Goal: Task Accomplishment & Management: Complete application form

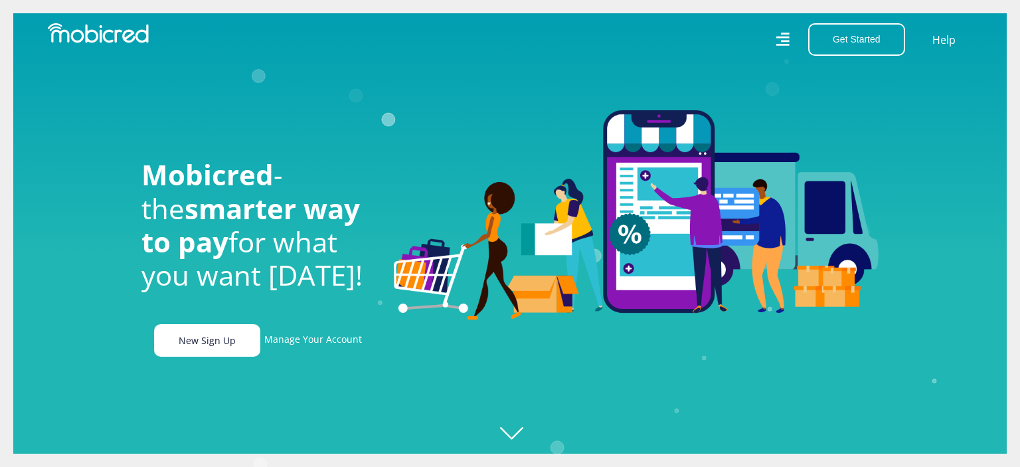
scroll to position [0, 945]
click at [234, 339] on link "New Sign Up" at bounding box center [207, 340] width 106 height 33
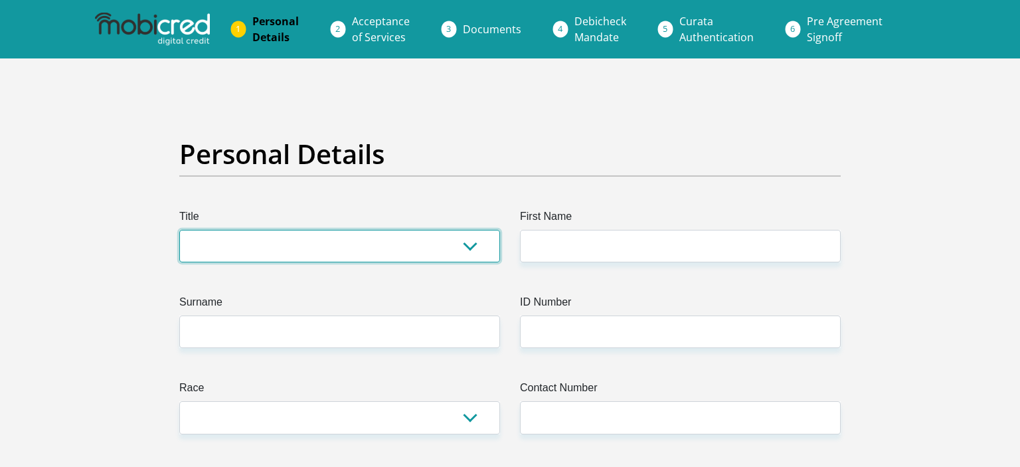
click at [179, 230] on select "Mr Ms Mrs Dr Other" at bounding box center [339, 246] width 321 height 33
select select "Mrs"
click option "Mrs" at bounding box center [0, 0] width 0 height 0
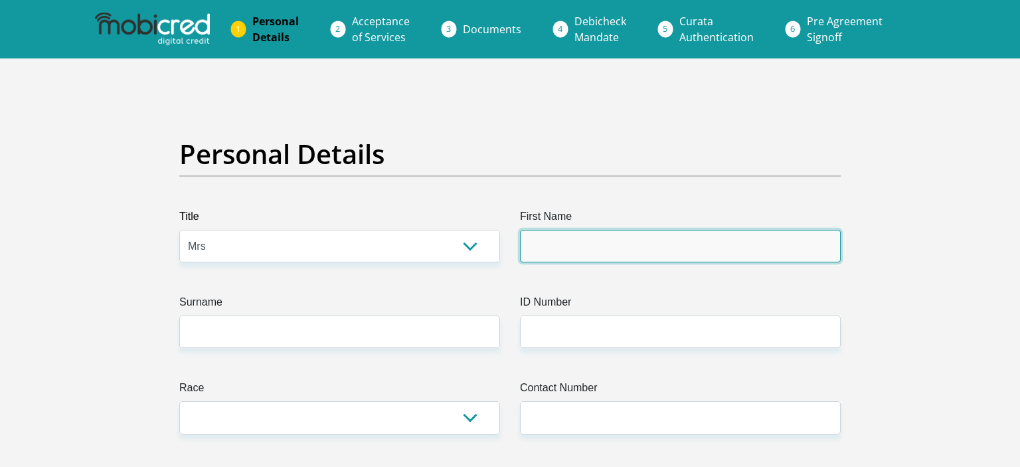
drag, startPoint x: 581, startPoint y: 249, endPoint x: 585, endPoint y: 240, distance: 9.5
click at [581, 248] on input "First Name" at bounding box center [680, 246] width 321 height 33
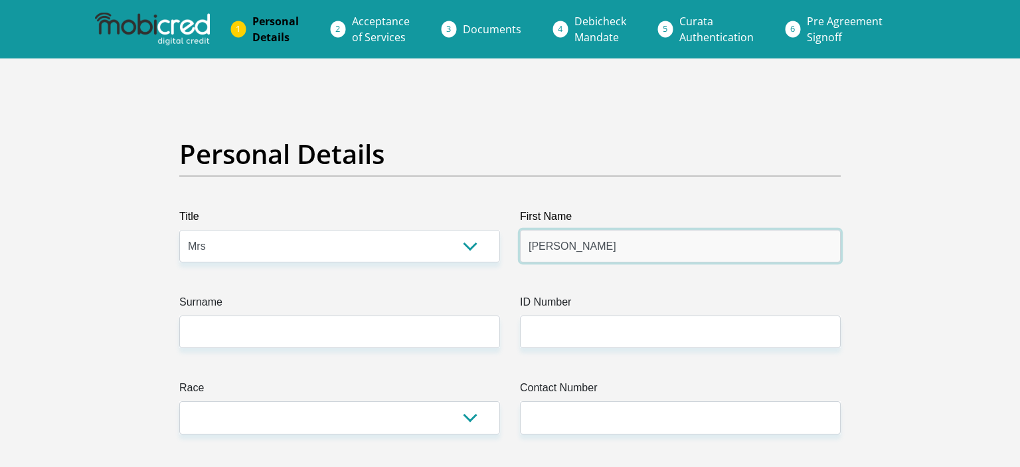
type input "Cassandra"
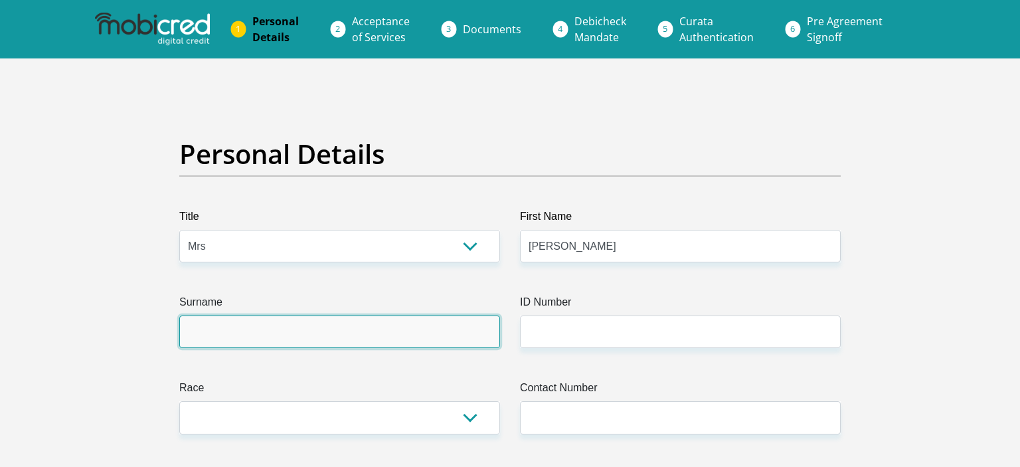
click at [457, 326] on input "Surname" at bounding box center [339, 331] width 321 height 33
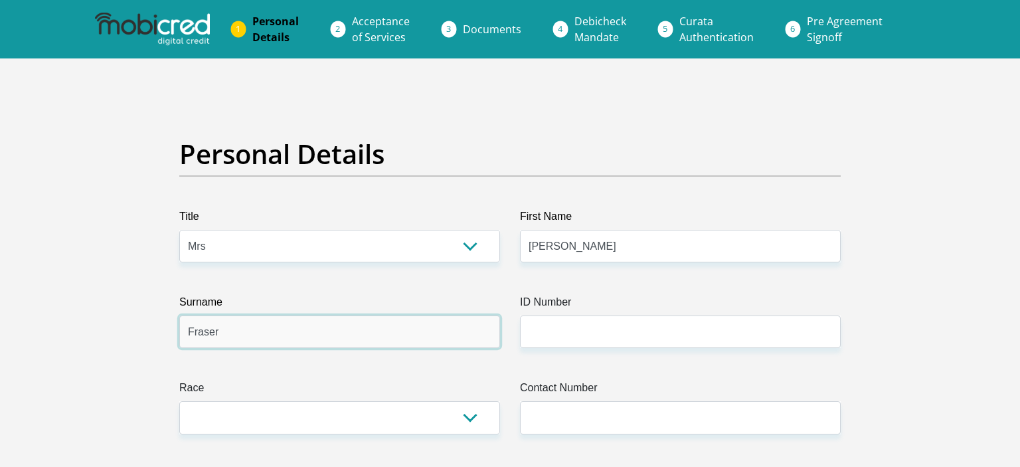
type input "Fraser"
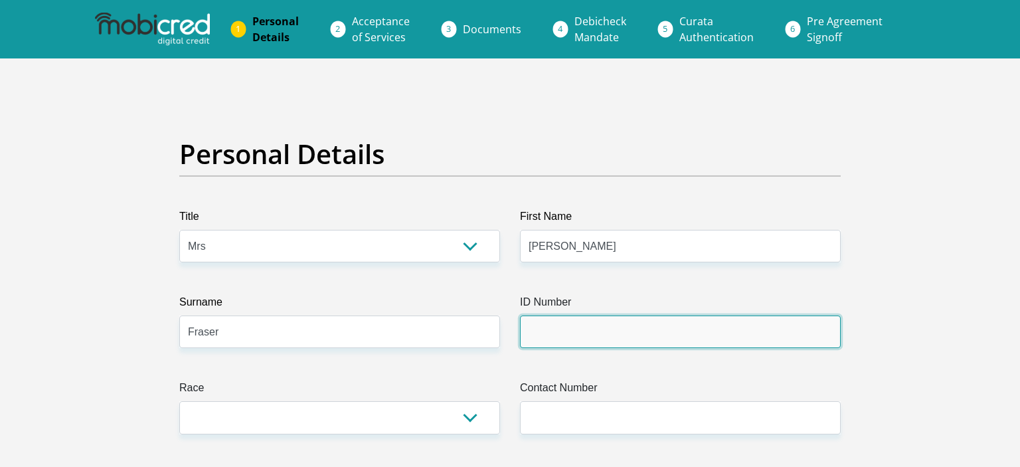
click at [676, 326] on input "ID Number" at bounding box center [680, 331] width 321 height 33
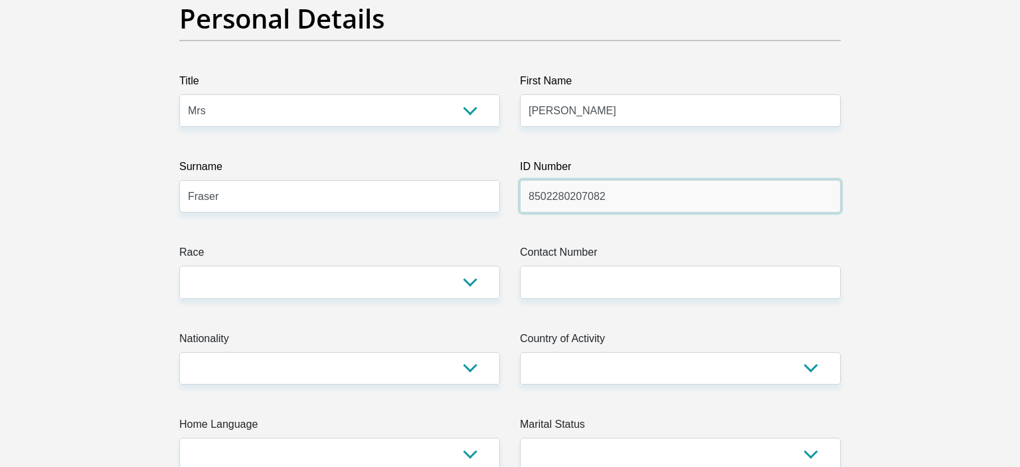
scroll to position [140, 0]
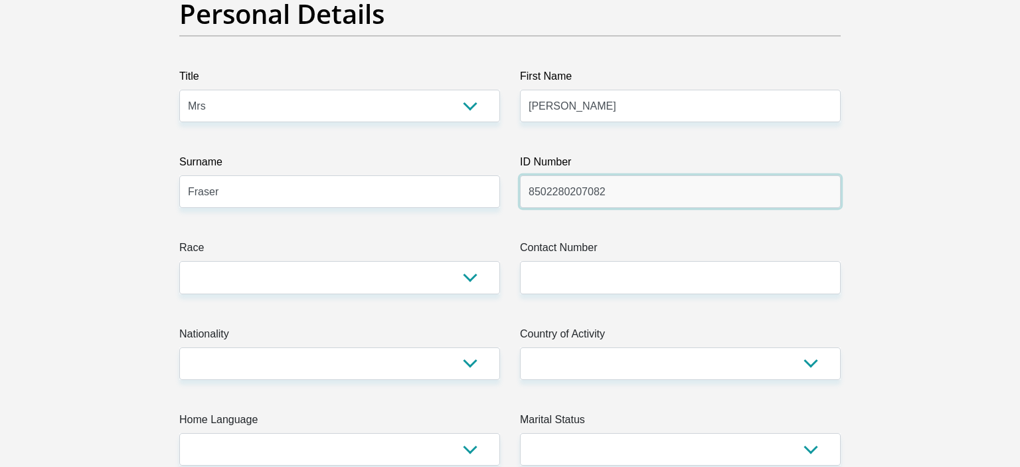
type input "8502280207082"
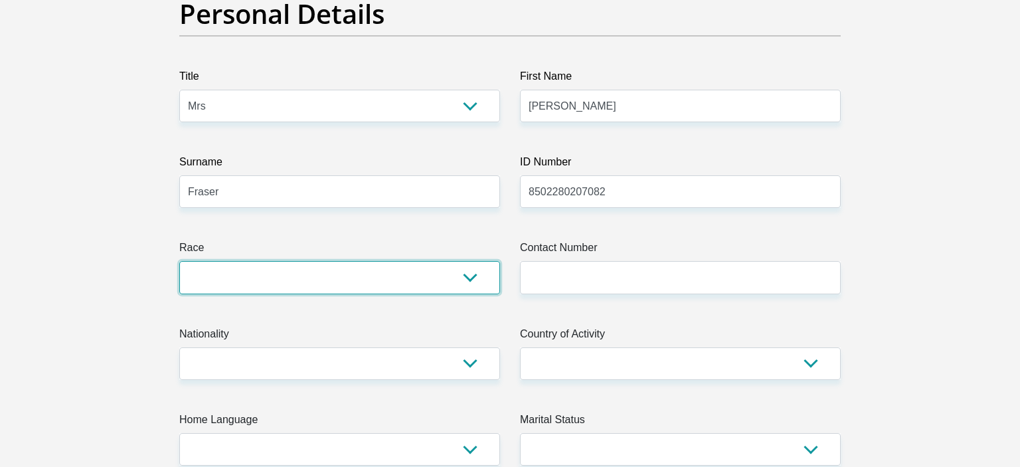
click at [179, 261] on select "Black Coloured Indian White Other" at bounding box center [339, 277] width 321 height 33
select select "4"
click option "White" at bounding box center [0, 0] width 0 height 0
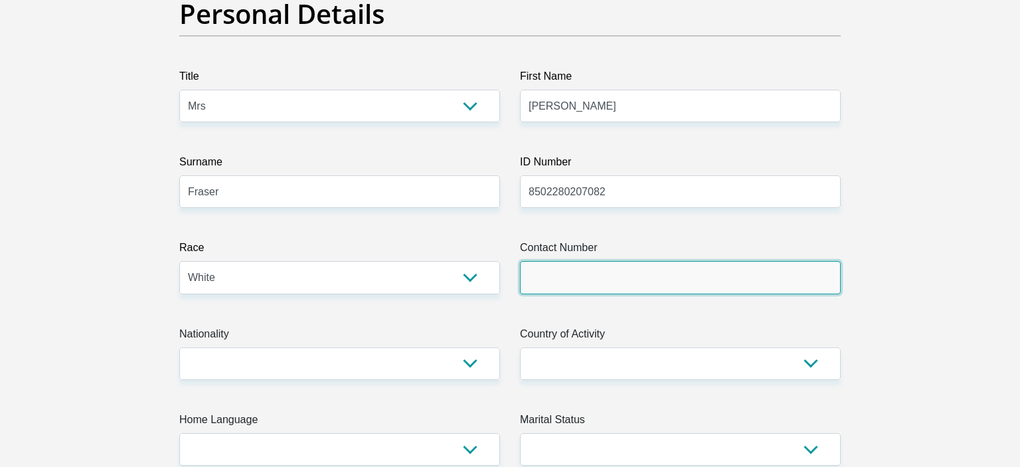
click at [597, 280] on input "Contact Number" at bounding box center [680, 277] width 321 height 33
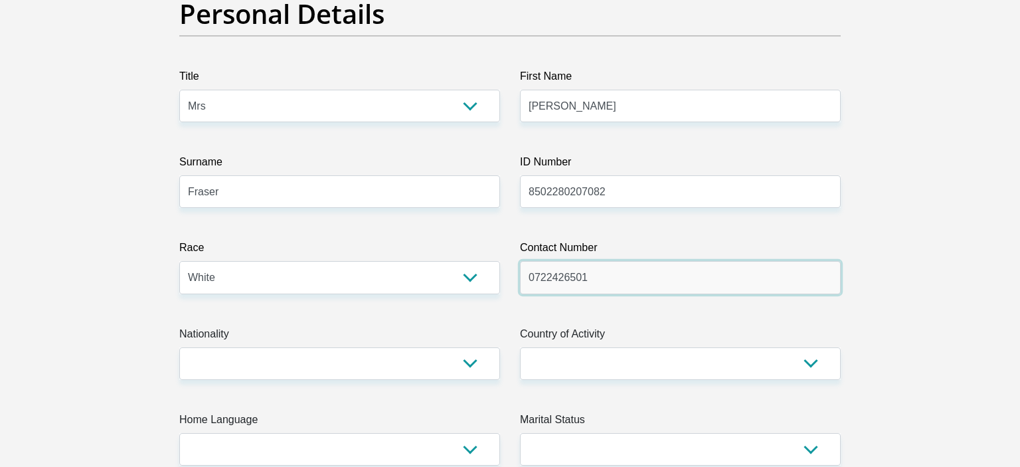
type input "0722426501"
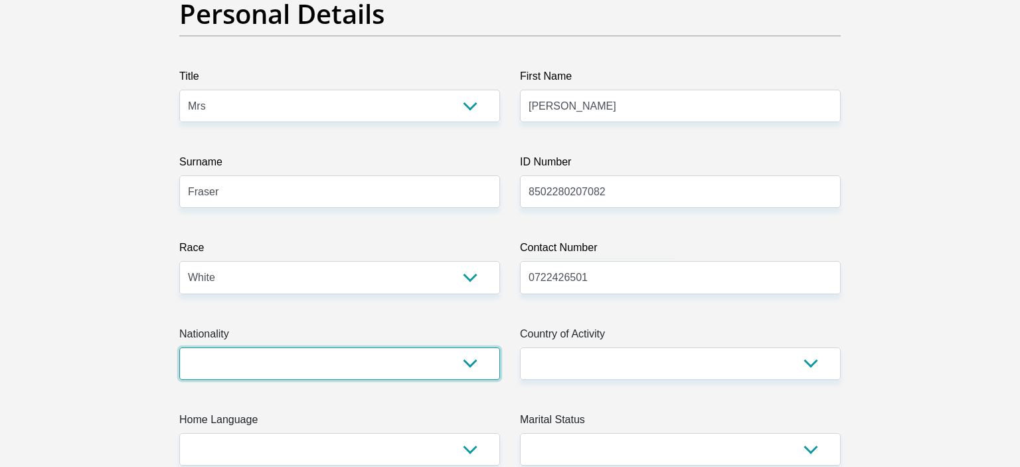
click at [179, 347] on select "South Africa Afghanistan Aland Islands Albania Algeria America Samoa American V…" at bounding box center [339, 363] width 321 height 33
select select "ZAF"
click option "South Africa" at bounding box center [0, 0] width 0 height 0
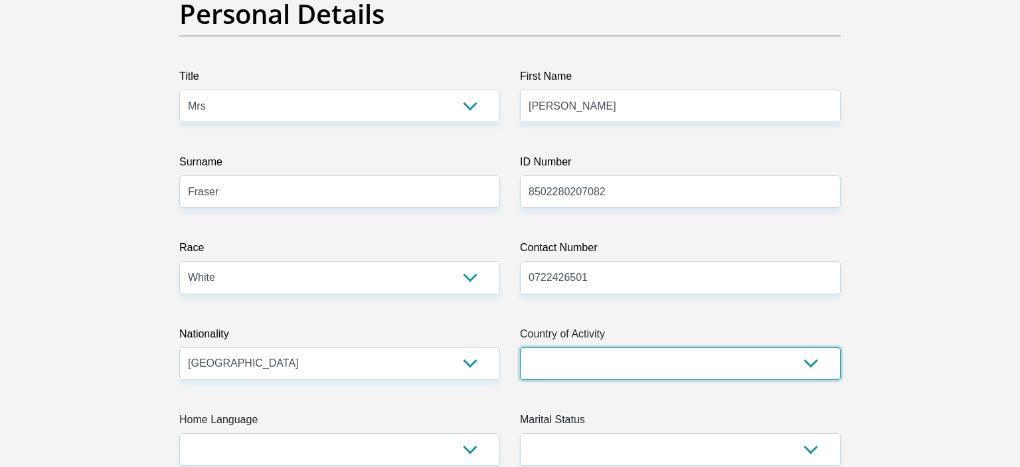
select select "ZAF"
click option "South Africa" at bounding box center [0, 0] width 0 height 0
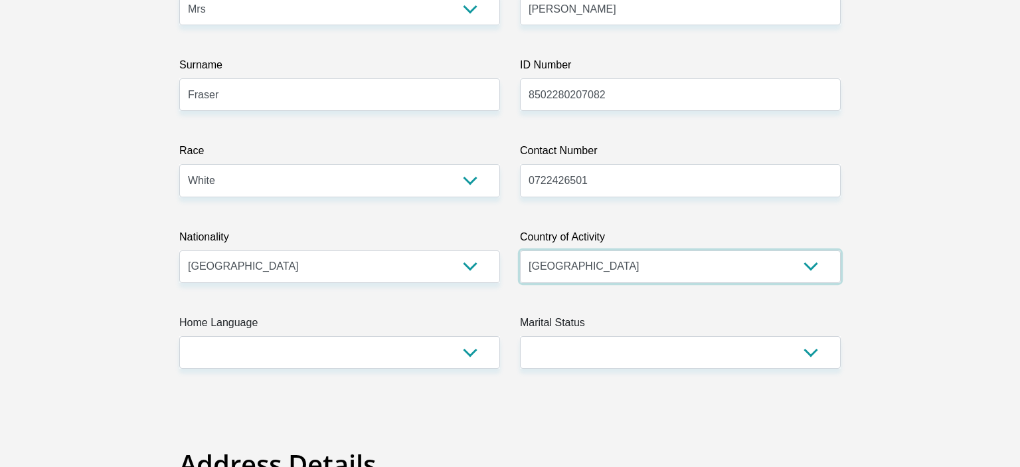
scroll to position [351, 0]
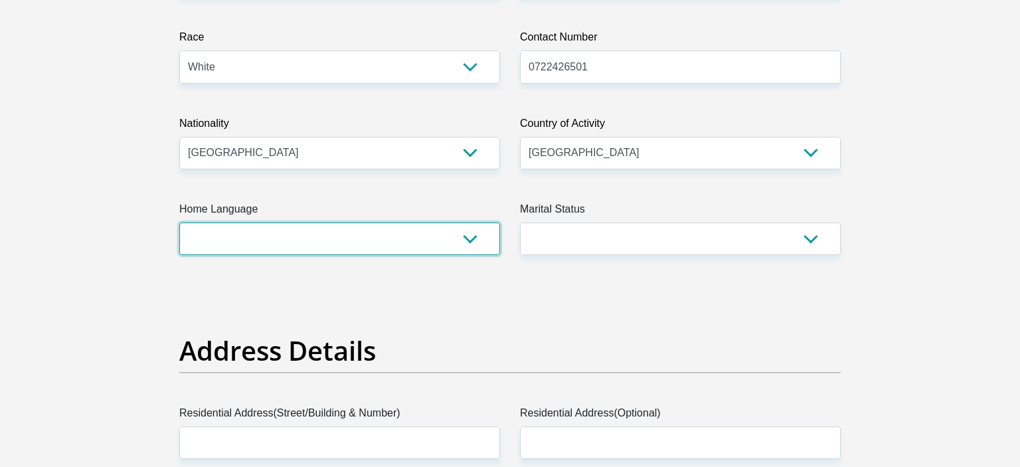
click at [179, 222] on select "Afrikaans English Sepedi South Ndebele Southern Sotho Swati Tsonga Tswana Venda…" at bounding box center [339, 238] width 321 height 33
select select "eng"
click option "English" at bounding box center [0, 0] width 0 height 0
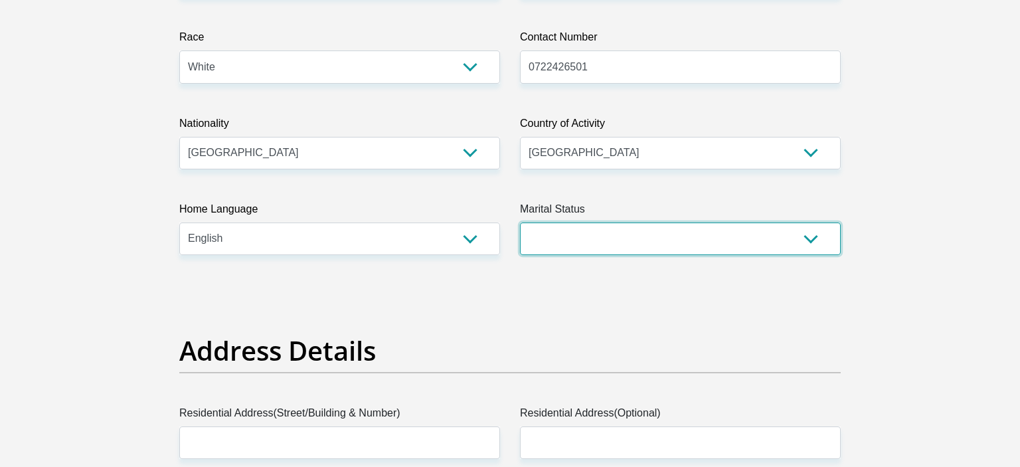
click at [520, 222] on select "Married ANC Single Divorced Widowed Married COP or Customary Law" at bounding box center [680, 238] width 321 height 33
select select "5"
click option "Married COP or Customary Law" at bounding box center [0, 0] width 0 height 0
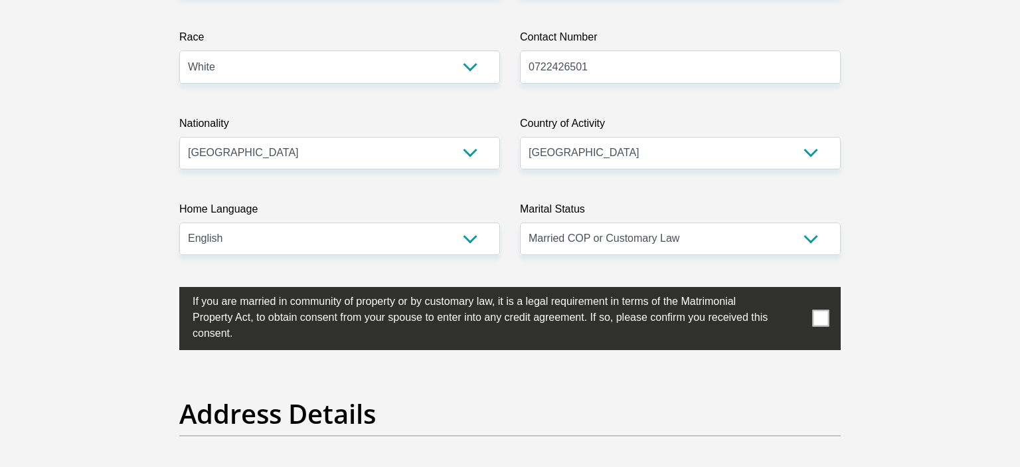
click at [827, 322] on span at bounding box center [821, 318] width 17 height 17
click at [166, 290] on input "checkbox" at bounding box center [166, 290] width 0 height 0
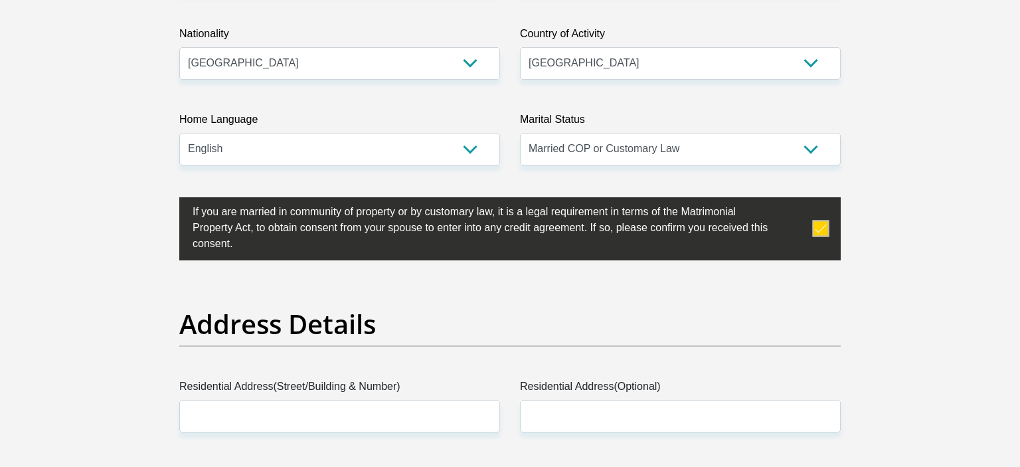
scroll to position [631, 0]
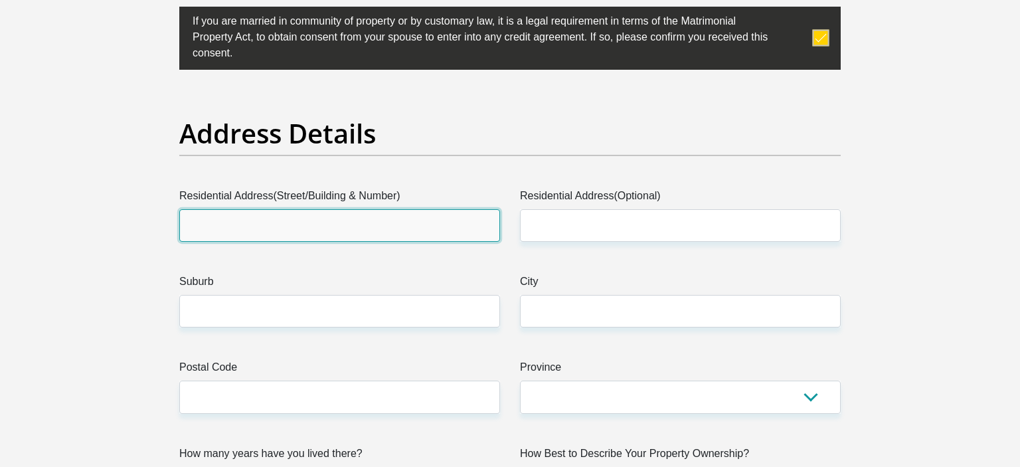
click at [277, 224] on input "Residential Address(Street/Building & Number)" at bounding box center [339, 225] width 321 height 33
type input "406 Marine Drive"
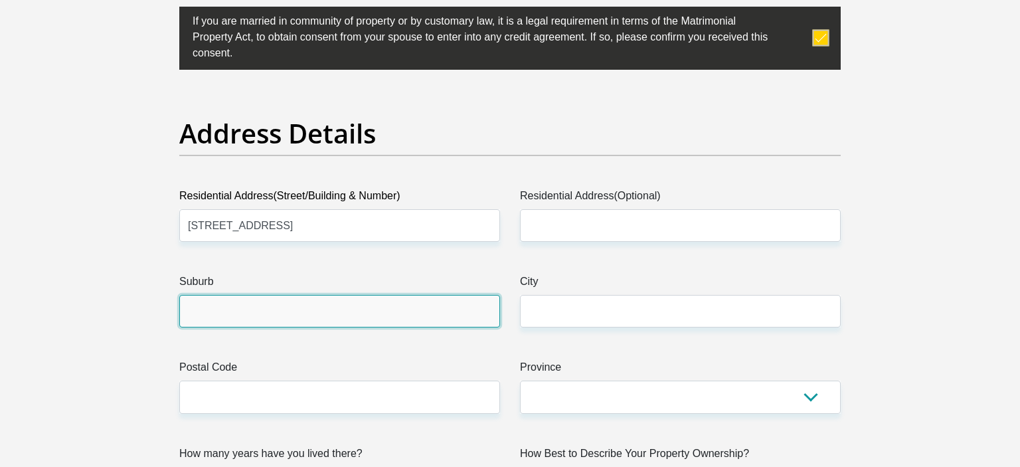
click at [274, 307] on input "Suburb" at bounding box center [339, 311] width 321 height 33
type input "Ocean View"
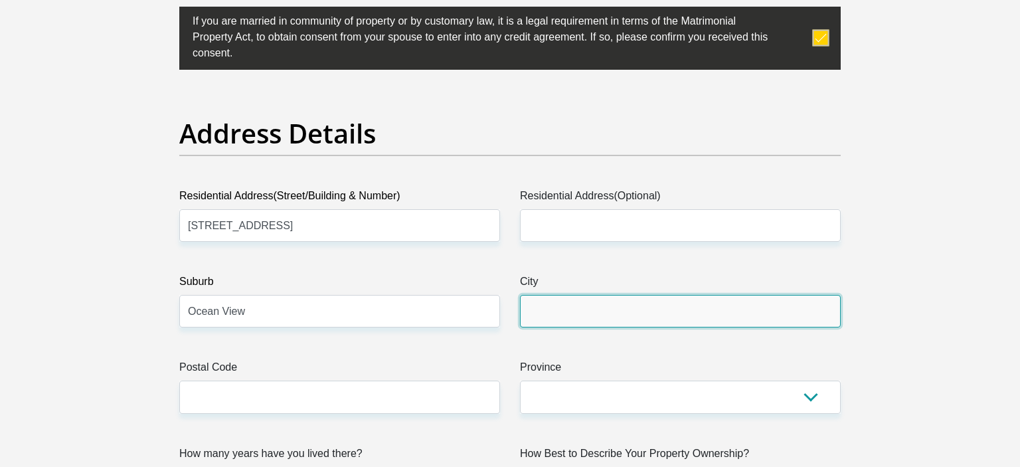
click at [554, 306] on input "City" at bounding box center [680, 311] width 321 height 33
type input "Durban"
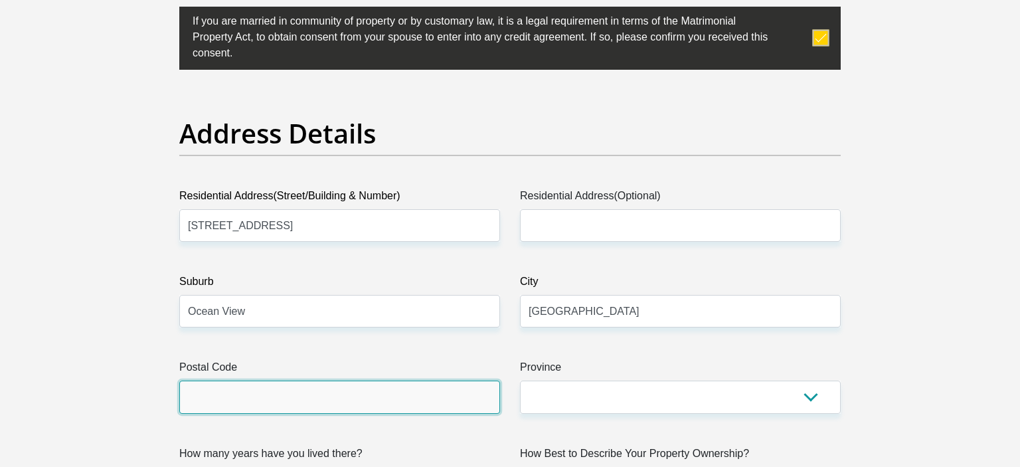
click at [410, 394] on input "Postal Code" at bounding box center [339, 396] width 321 height 33
type input "4052"
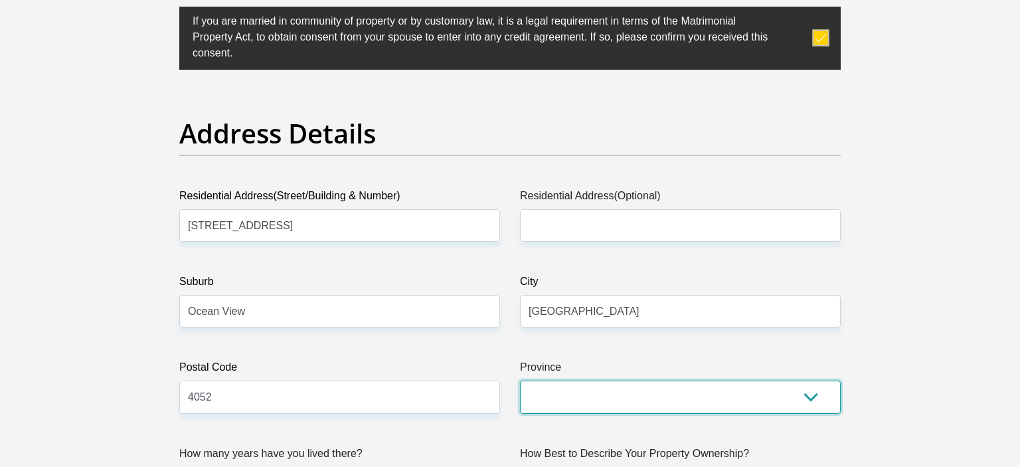
click at [520, 380] on select "Eastern Cape Free State Gauteng KwaZulu-Natal Limpopo Mpumalanga Northern Cape …" at bounding box center [680, 396] width 321 height 33
select select "KwaZulu-Natal"
click option "KwaZulu-Natal" at bounding box center [0, 0] width 0 height 0
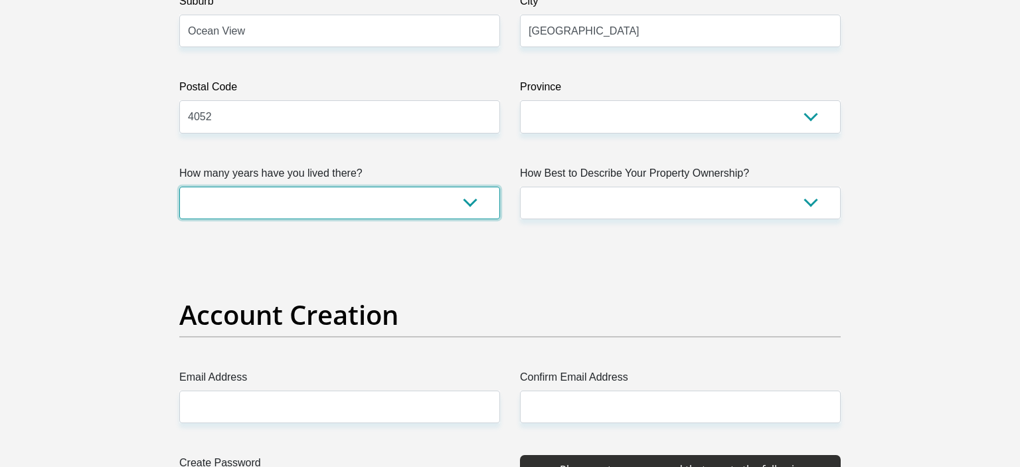
click at [179, 187] on select "less than 1 year 1-3 years 3-5 years 5+ years" at bounding box center [339, 203] width 321 height 33
select select "5"
click option "5+ years" at bounding box center [0, 0] width 0 height 0
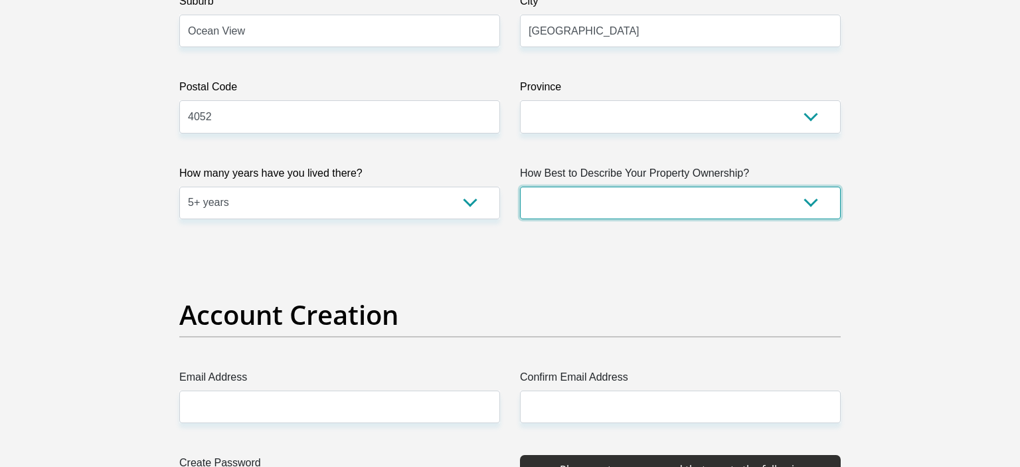
click at [520, 187] on select "Owned Rented Family Owned Company Dwelling" at bounding box center [680, 203] width 321 height 33
select select "Owned"
click option "Owned" at bounding box center [0, 0] width 0 height 0
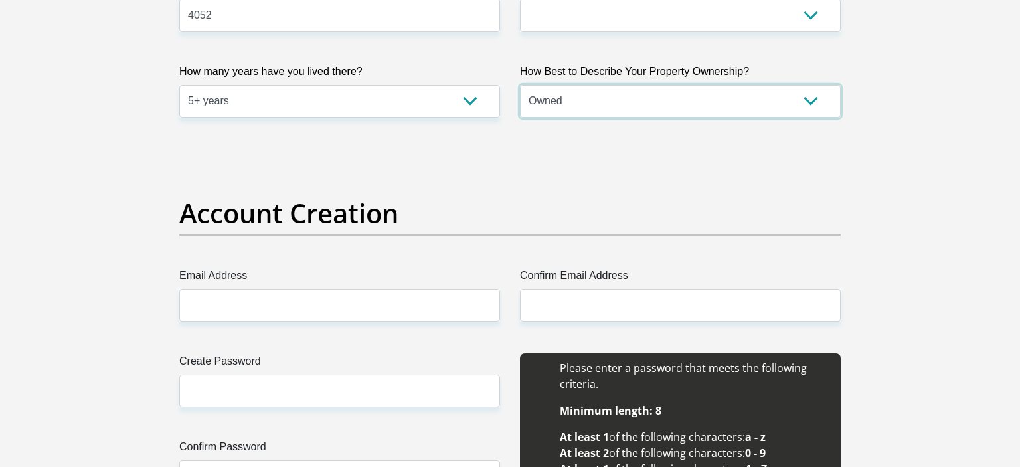
scroll to position [1192, 0]
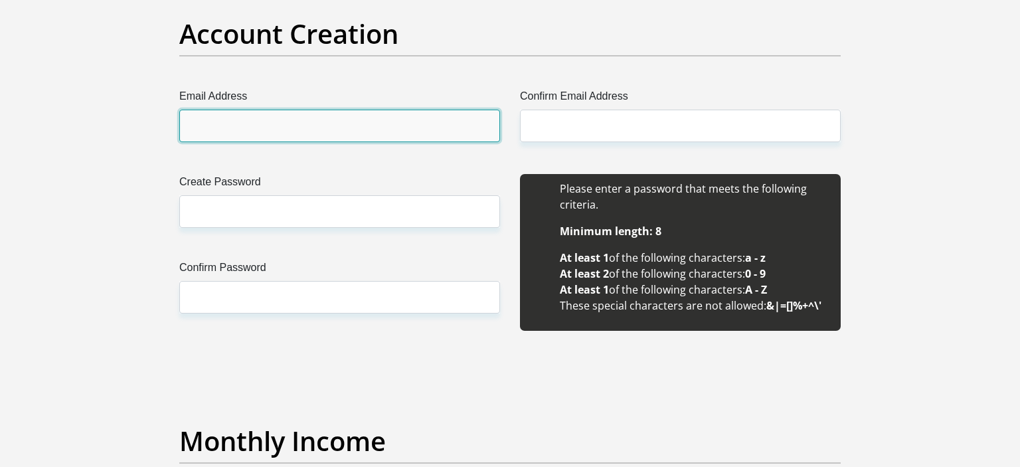
click at [373, 123] on input "Email Address" at bounding box center [339, 126] width 321 height 33
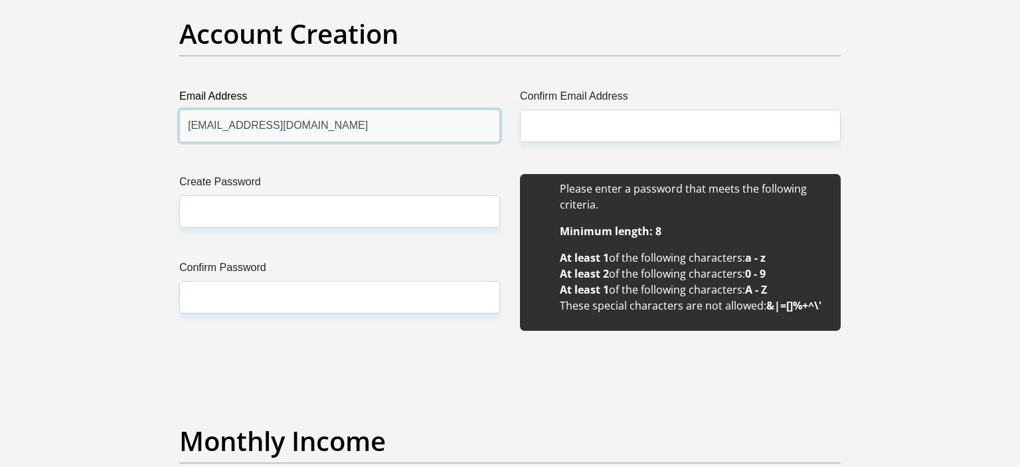
type input "cassandrafraser031@gmail.com"
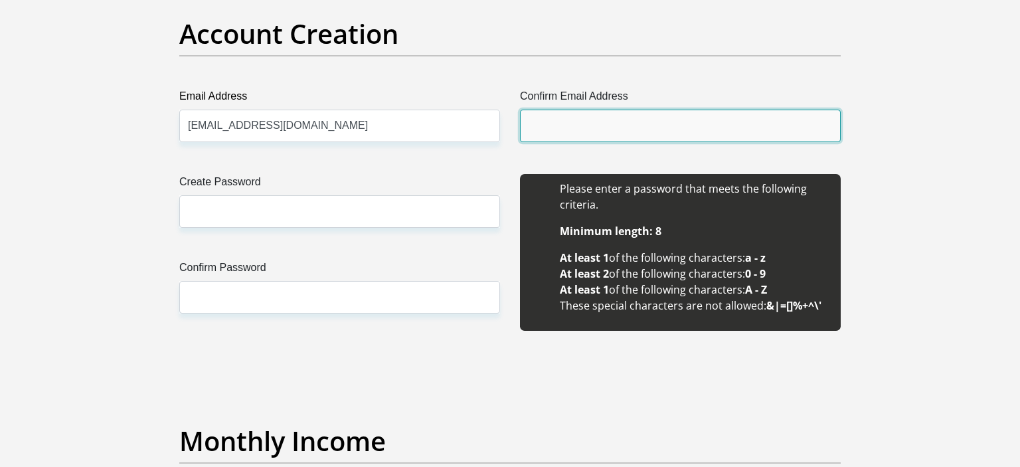
click at [594, 121] on input "Confirm Email Address" at bounding box center [680, 126] width 321 height 33
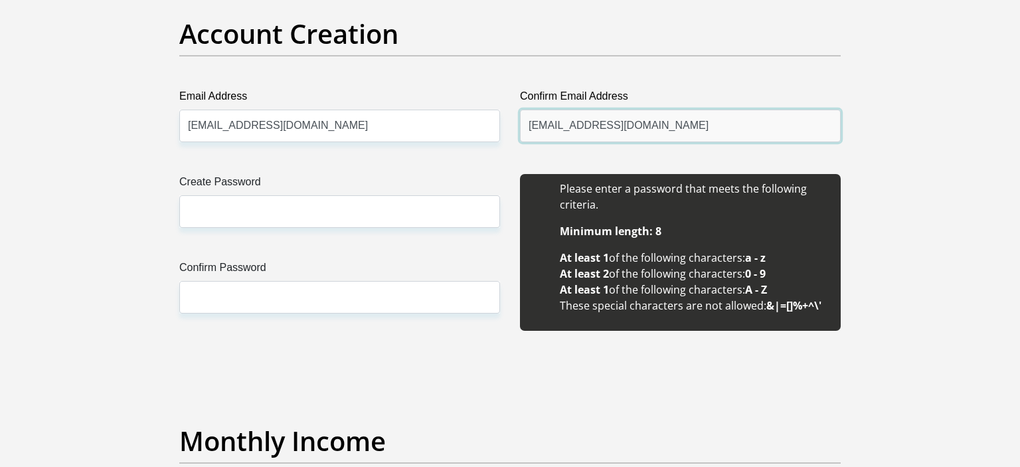
type input "cassandrafraser031@gmail.com"
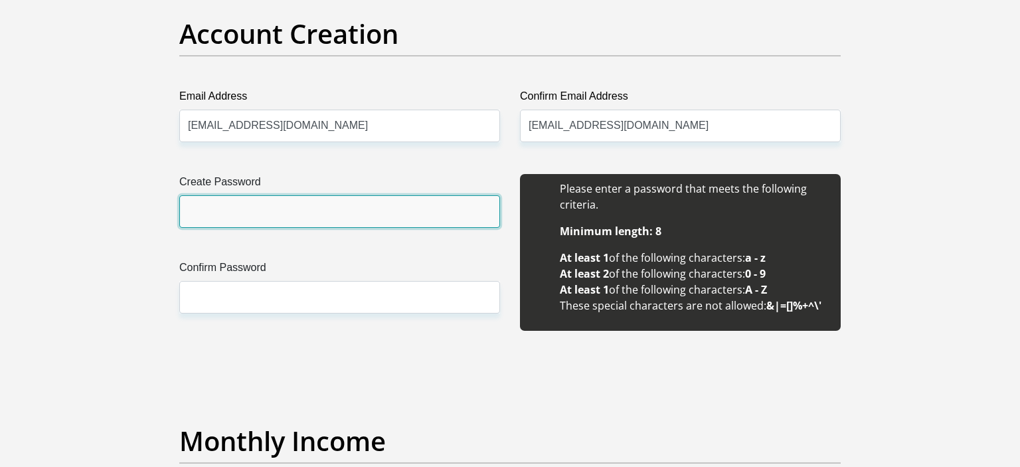
click at [365, 210] on input "Create Password" at bounding box center [339, 211] width 321 height 33
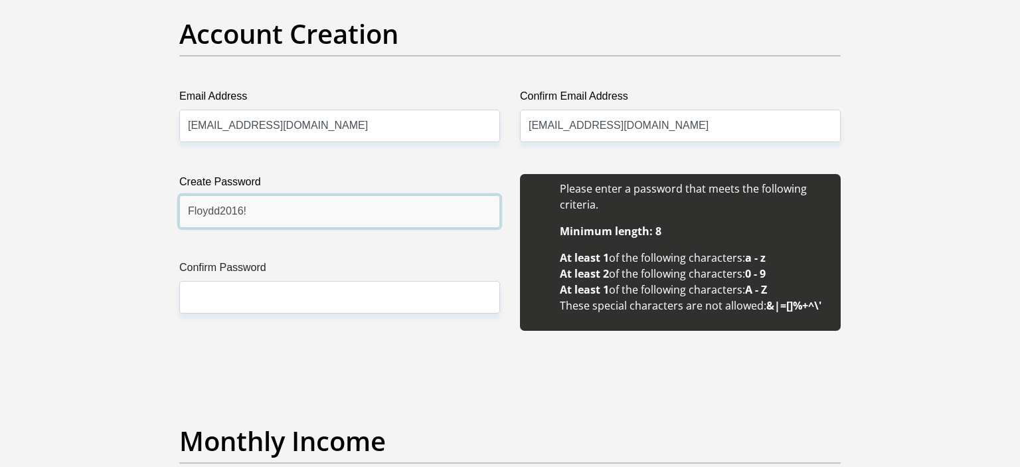
type input "Floydd2016!"
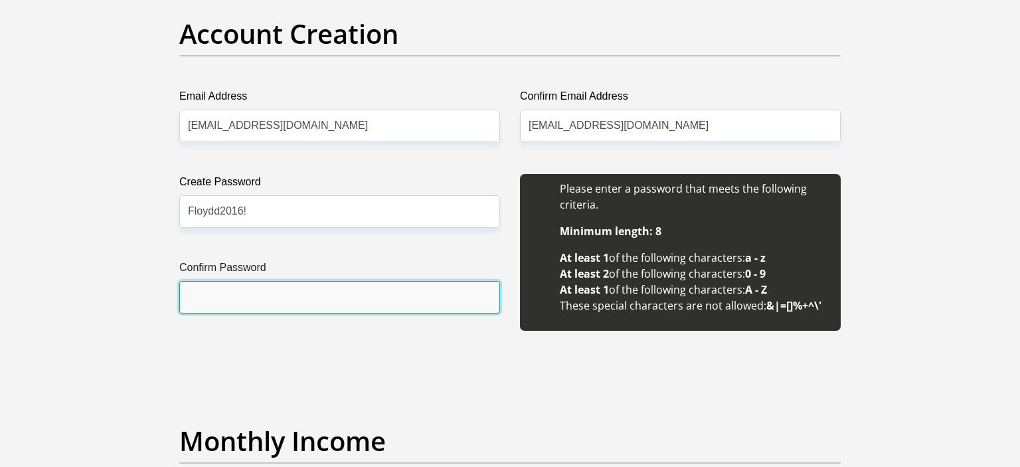
click at [276, 294] on input "Confirm Password" at bounding box center [339, 297] width 321 height 33
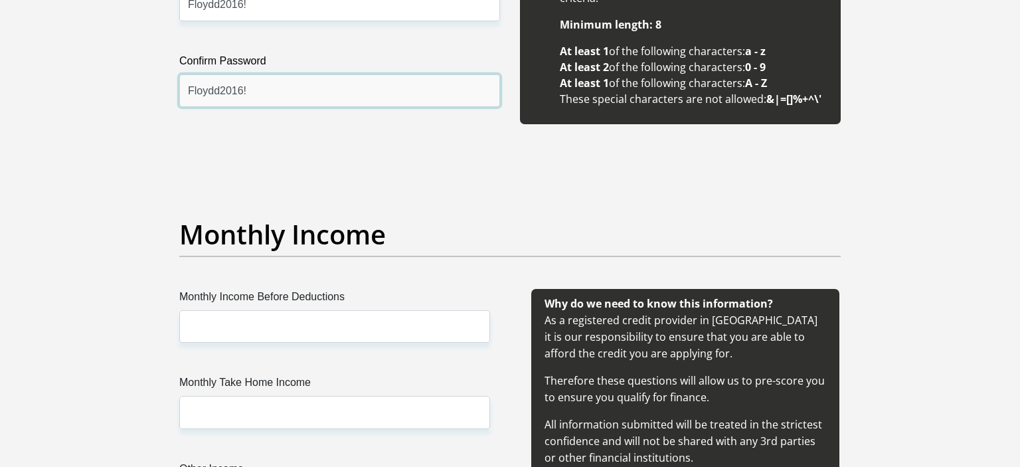
scroll to position [1402, 0]
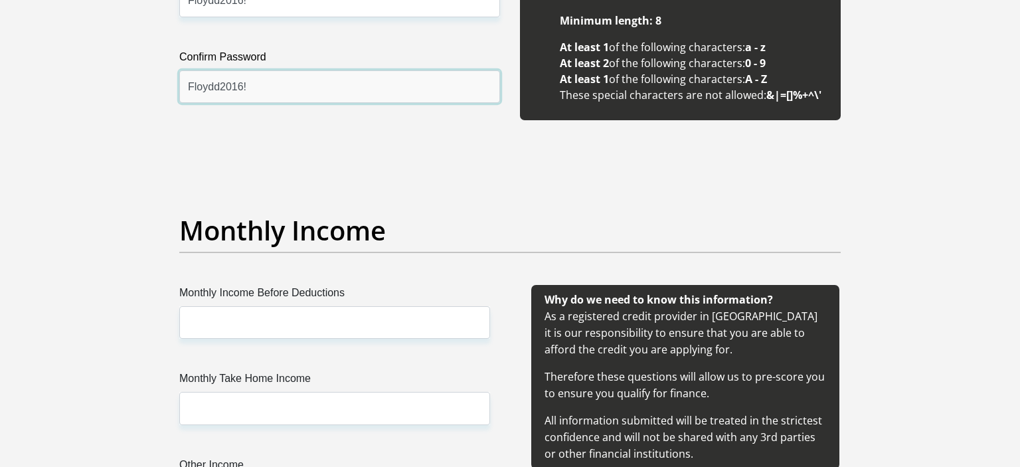
type input "Floydd2016!"
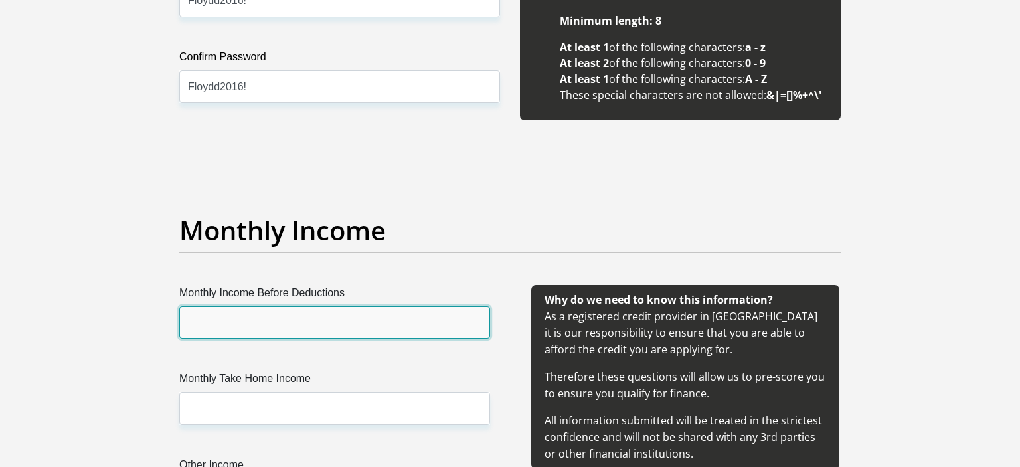
click at [350, 328] on input "Monthly Income Before Deductions" at bounding box center [334, 322] width 311 height 33
type input "200000"
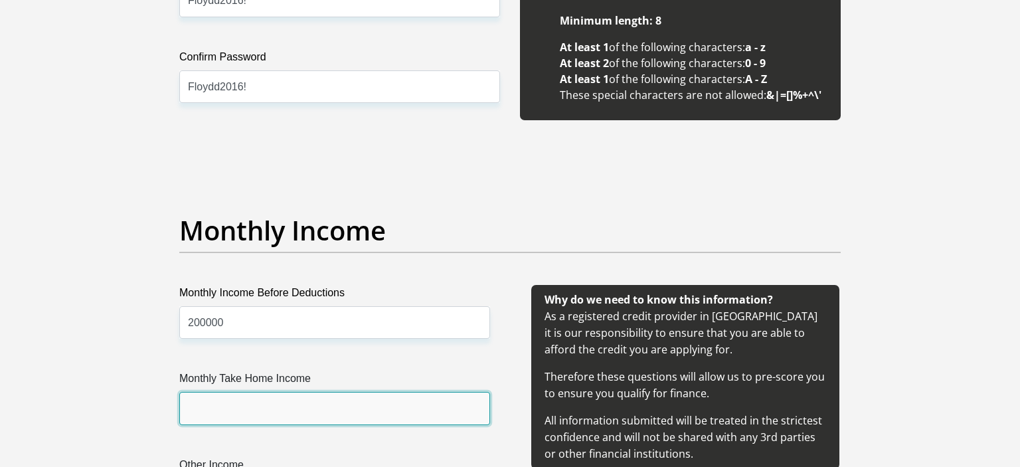
click at [344, 402] on input "Monthly Take Home Income" at bounding box center [334, 408] width 311 height 33
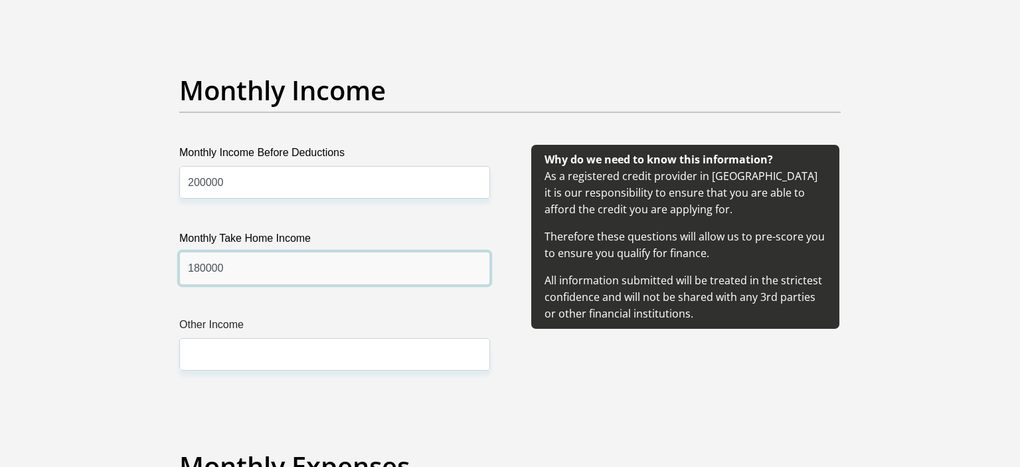
scroll to position [1753, 0]
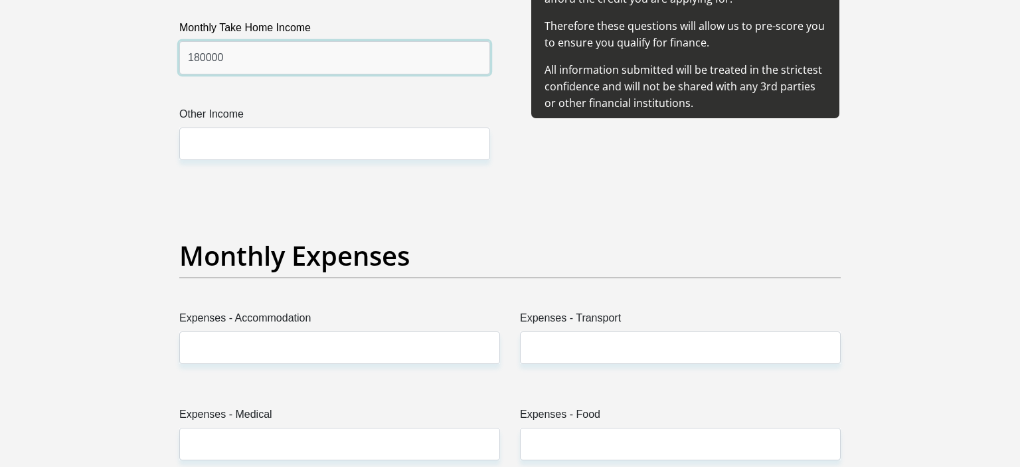
type input "180000"
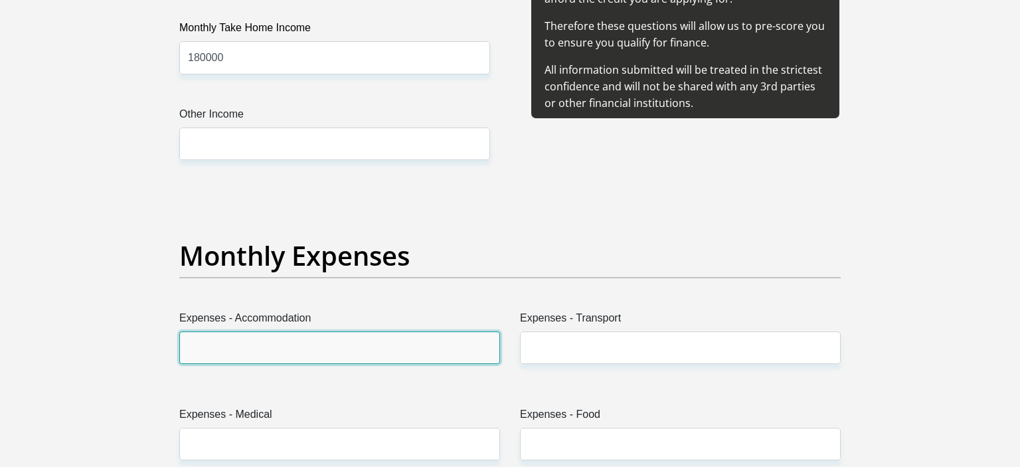
click at [278, 351] on input "Expenses - Accommodation" at bounding box center [339, 347] width 321 height 33
type input "0"
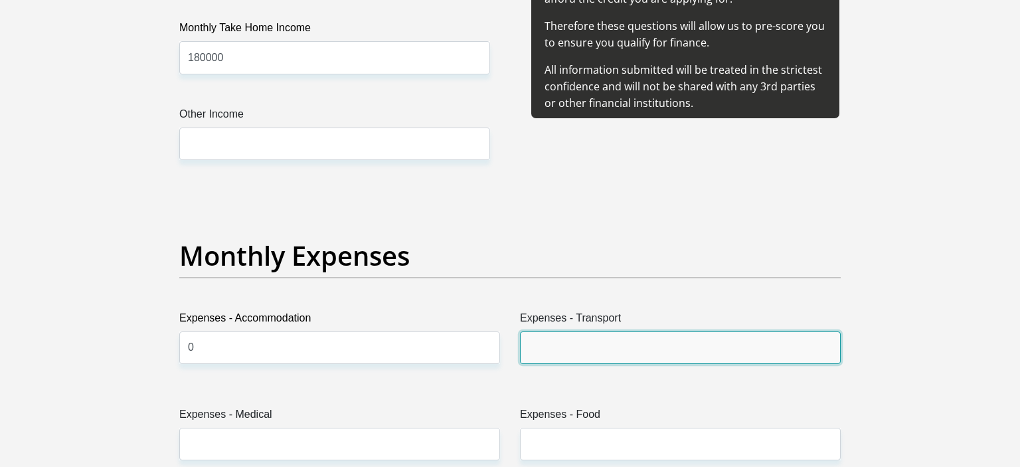
click at [557, 357] on input "Expenses - Transport" at bounding box center [680, 347] width 321 height 33
type input "2000"
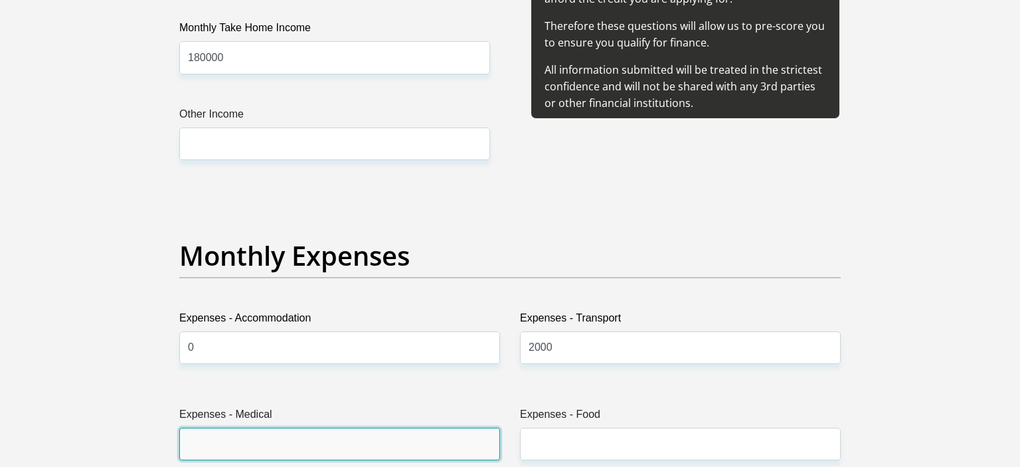
click at [386, 432] on input "Expenses - Medical" at bounding box center [339, 444] width 321 height 33
type input "2000"
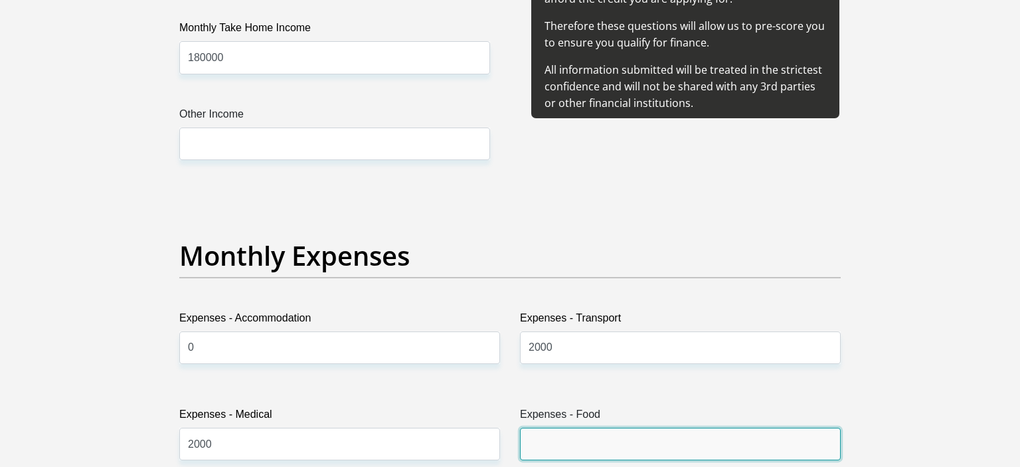
click at [777, 449] on input "Expenses - Food" at bounding box center [680, 444] width 321 height 33
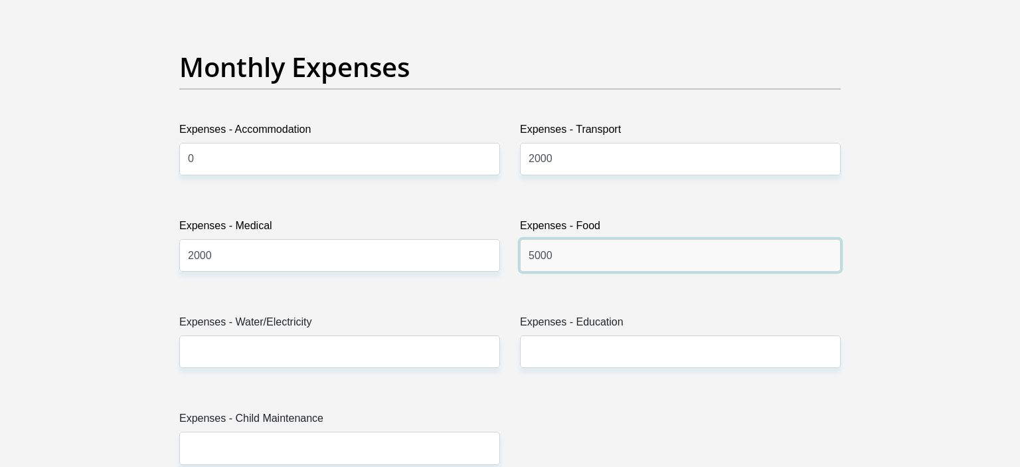
scroll to position [2103, 0]
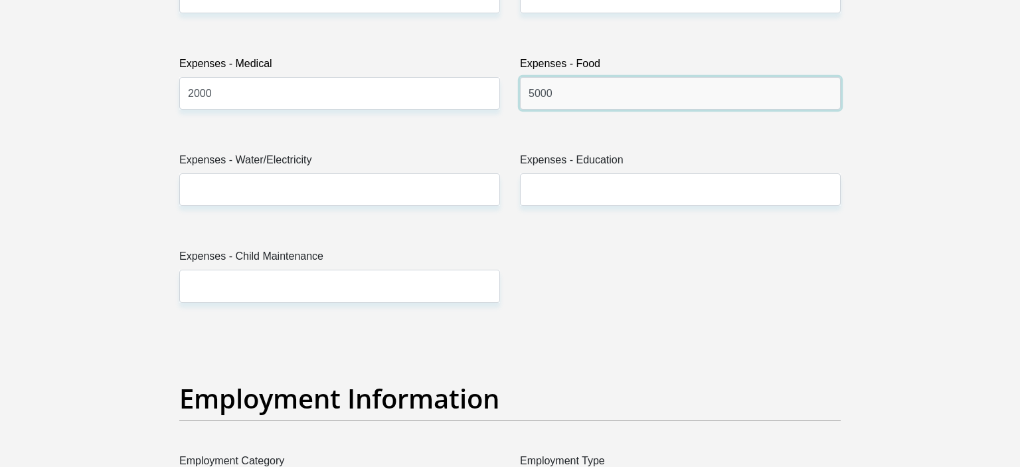
type input "5000"
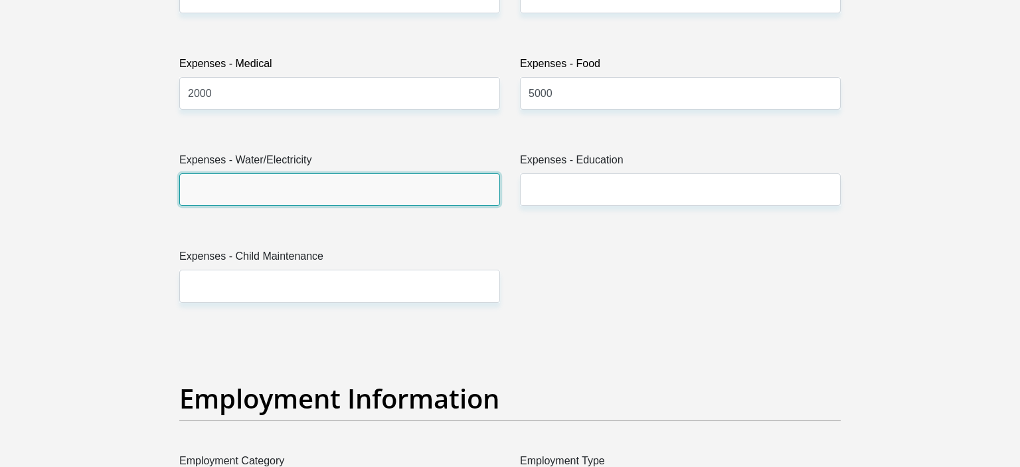
click at [395, 183] on input "Expenses - Water/Electricity" at bounding box center [339, 189] width 321 height 33
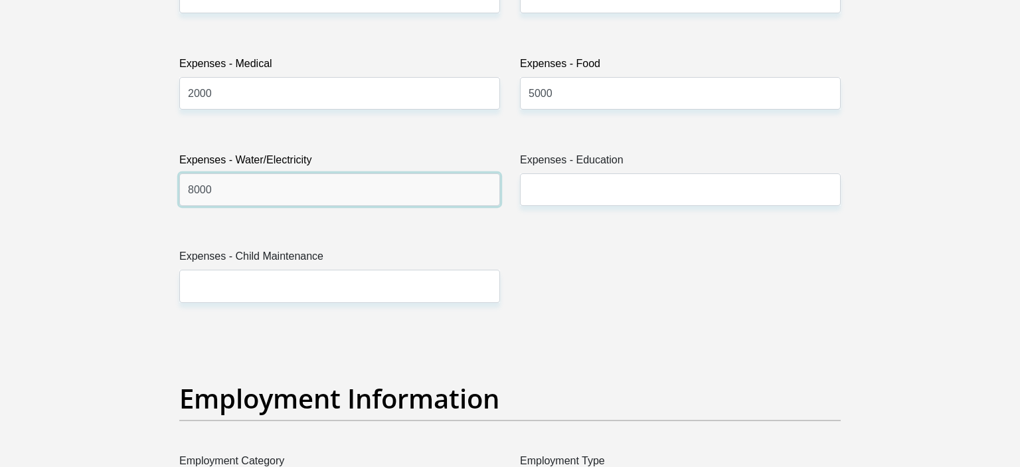
type input "8000"
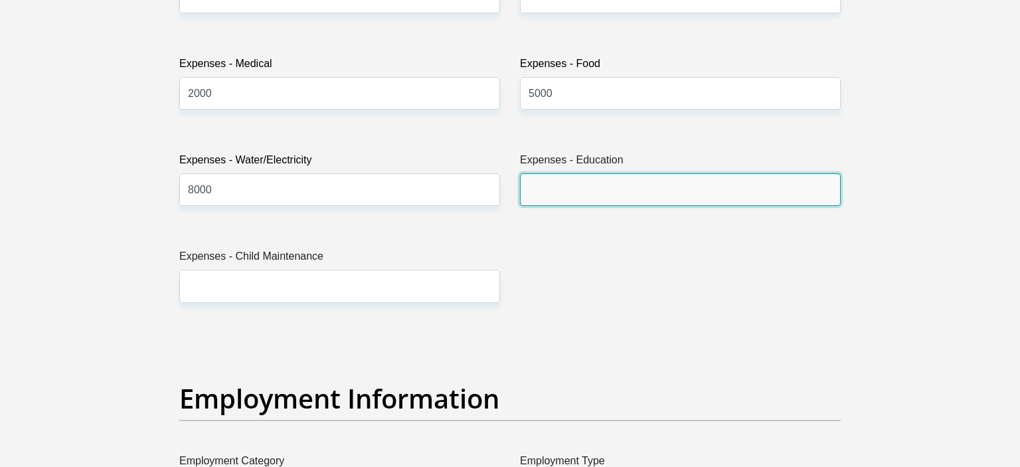
click at [556, 189] on input "Expenses - Education" at bounding box center [680, 189] width 321 height 33
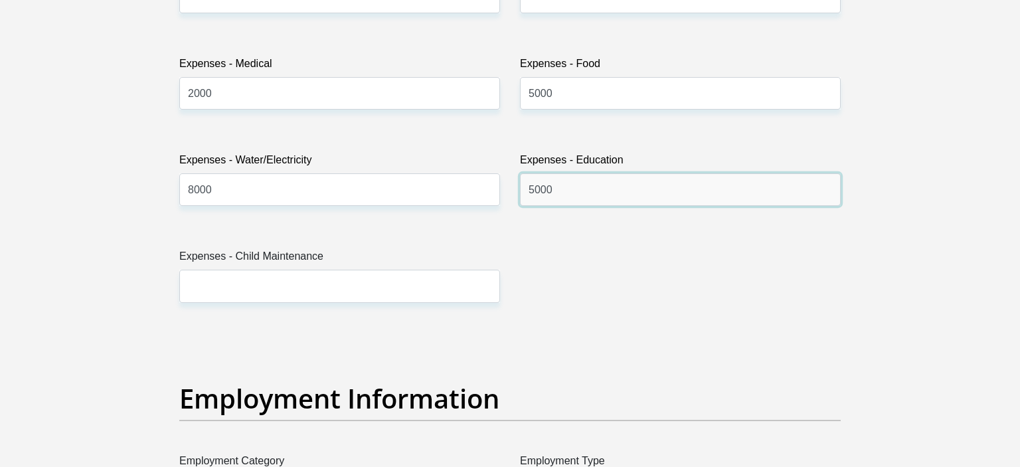
type input "5000"
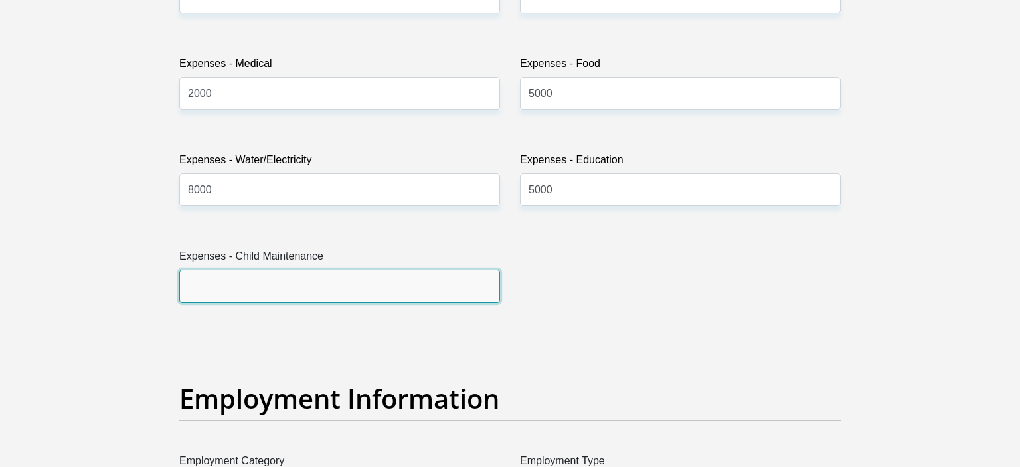
click at [406, 278] on input "Expenses - Child Maintenance" at bounding box center [339, 286] width 321 height 33
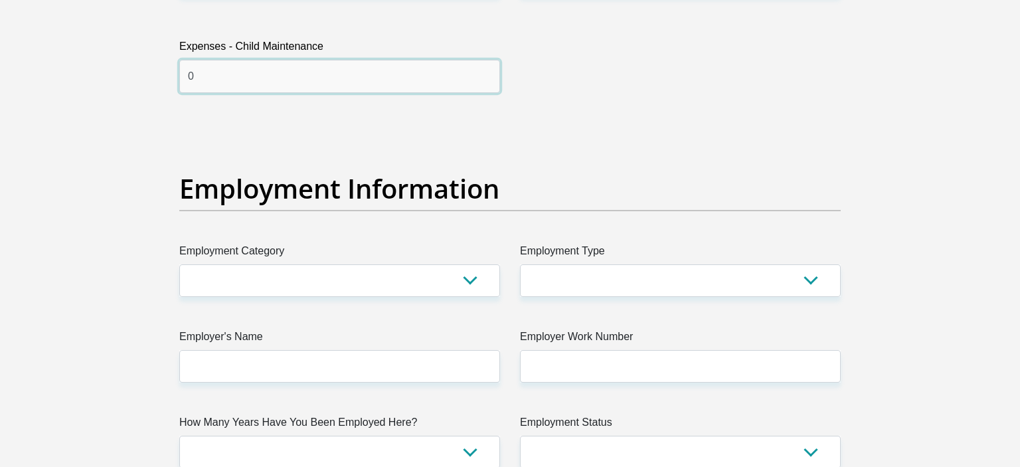
type input "0"
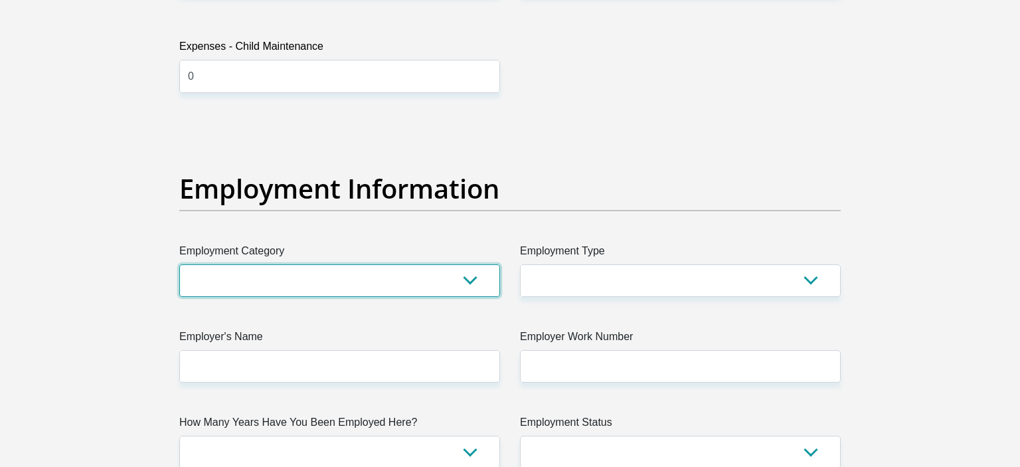
click at [179, 264] on select "AGRICULTURE ALCOHOL & TOBACCO CONSTRUCTION MATERIALS METALLURGY EQUIPMENT FOR R…" at bounding box center [339, 280] width 321 height 33
select select "28"
click option "HEALTHCARE (PRIVATE SECTOR)" at bounding box center [0, 0] width 0 height 0
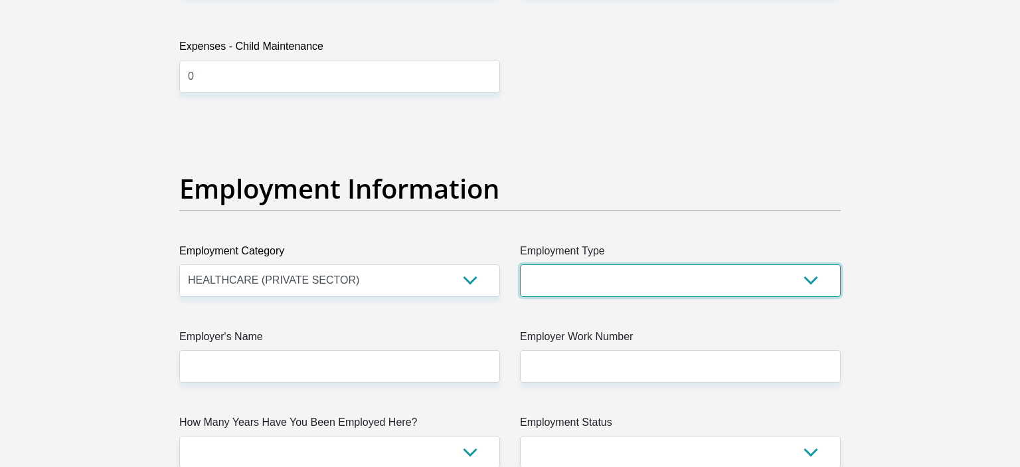
click at [520, 264] on select "College/Lecturer Craft Seller Creative Driver Executive Farmer Forces - Non Com…" at bounding box center [680, 280] width 321 height 33
select select "Self-Employed"
click option "Self-Employed" at bounding box center [0, 0] width 0 height 0
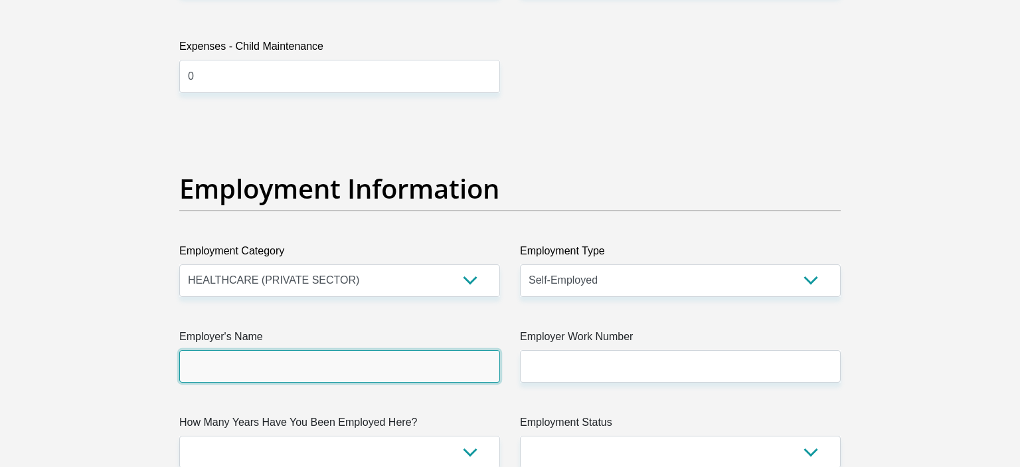
click at [341, 363] on input "Employer's Name" at bounding box center [339, 366] width 321 height 33
type input "Self"
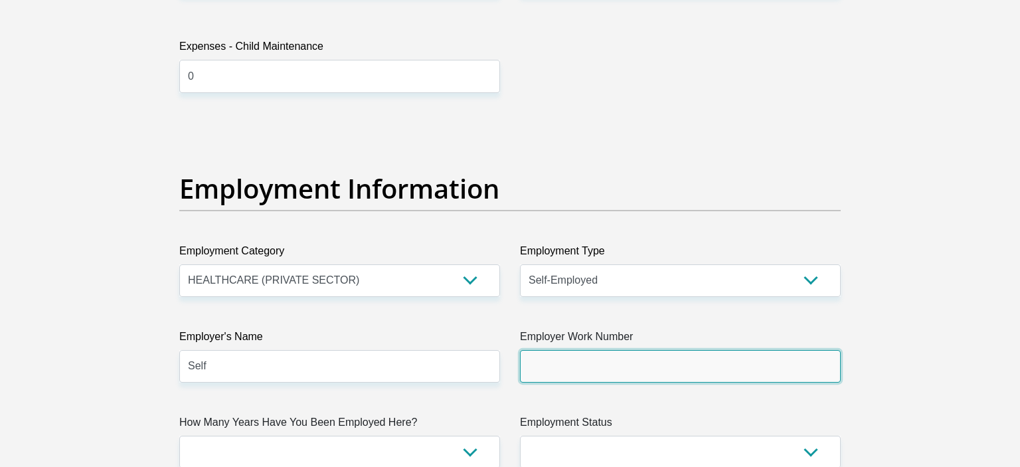
click at [561, 368] on input "Employer Work Number" at bounding box center [680, 366] width 321 height 33
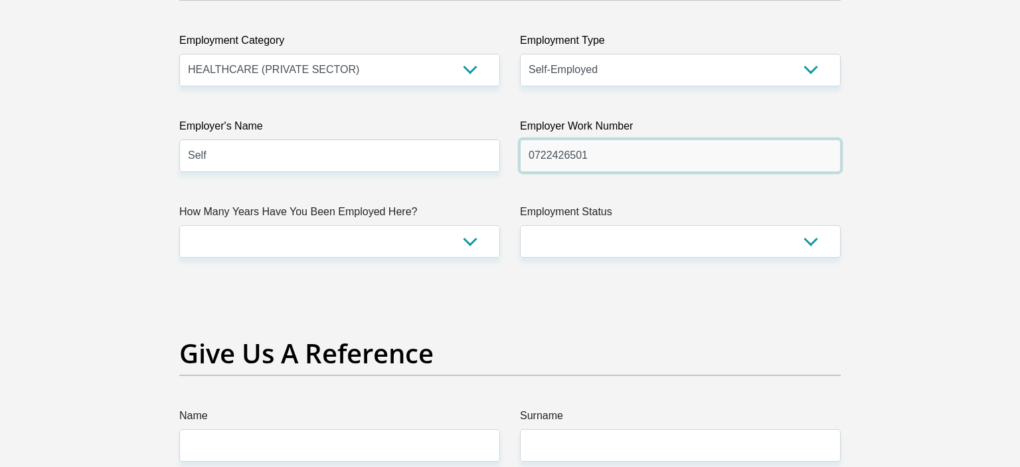
scroll to position [2594, 0]
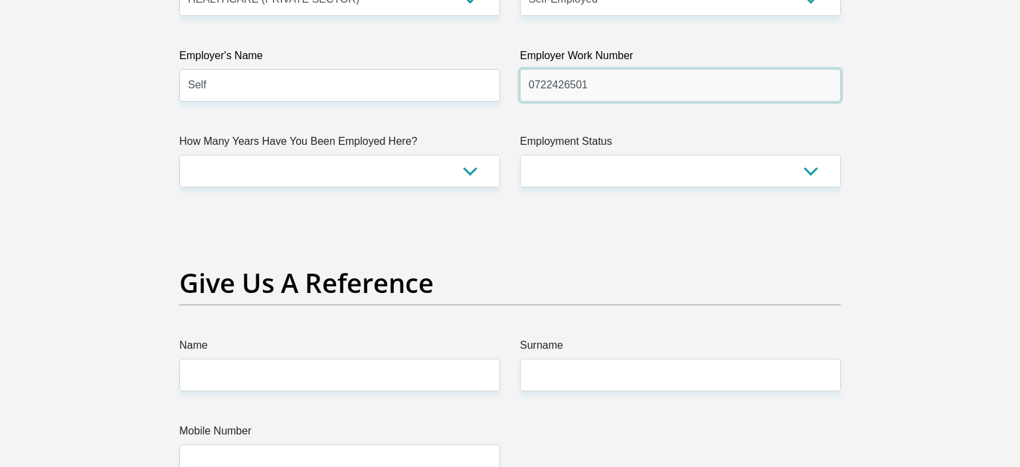
type input "0722426501"
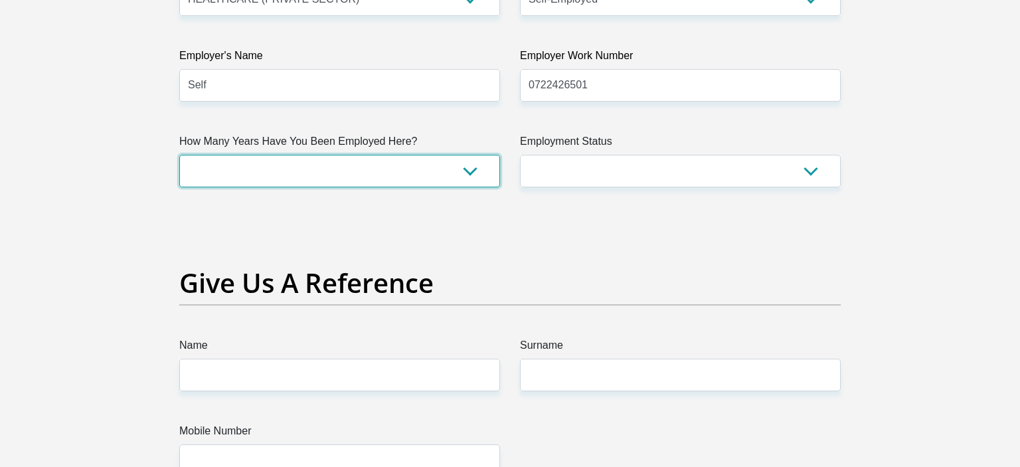
click at [179, 155] on select "less than 1 year 1-3 years 3-5 years 5+ years" at bounding box center [339, 171] width 321 height 33
select select "60"
click option "5+ years" at bounding box center [0, 0] width 0 height 0
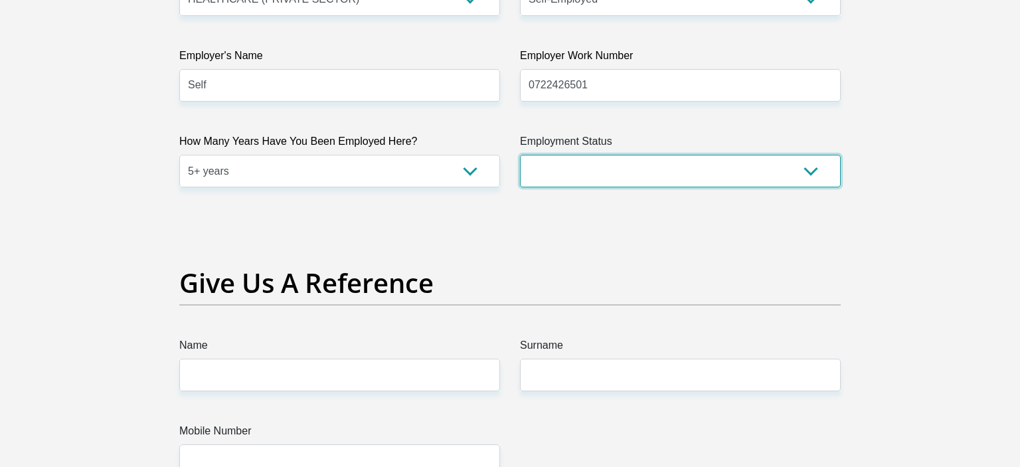
click at [520, 155] on select "Permanent/Full-time Part-time/Casual Contract Worker Self-Employed Housewife Re…" at bounding box center [680, 171] width 321 height 33
select select "4"
click option "Self-Employed" at bounding box center [0, 0] width 0 height 0
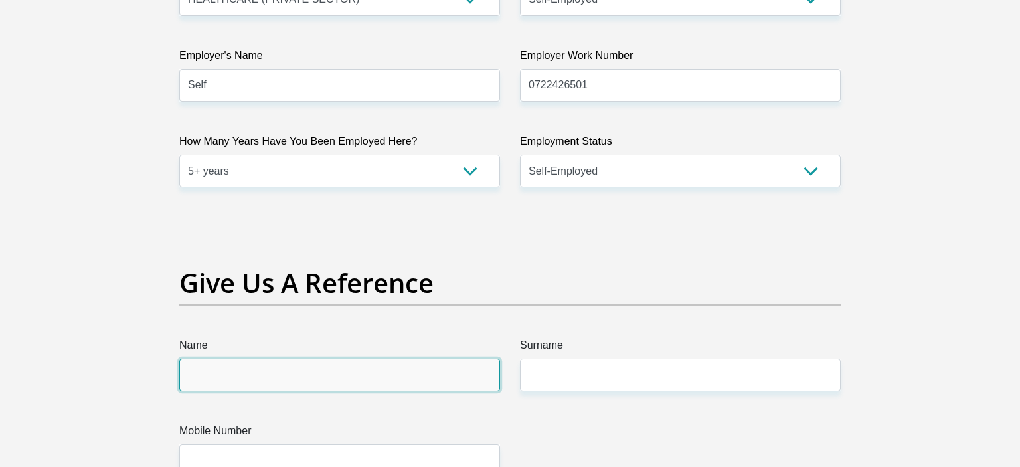
click at [322, 369] on input "Name" at bounding box center [339, 375] width 321 height 33
type input "Ian"
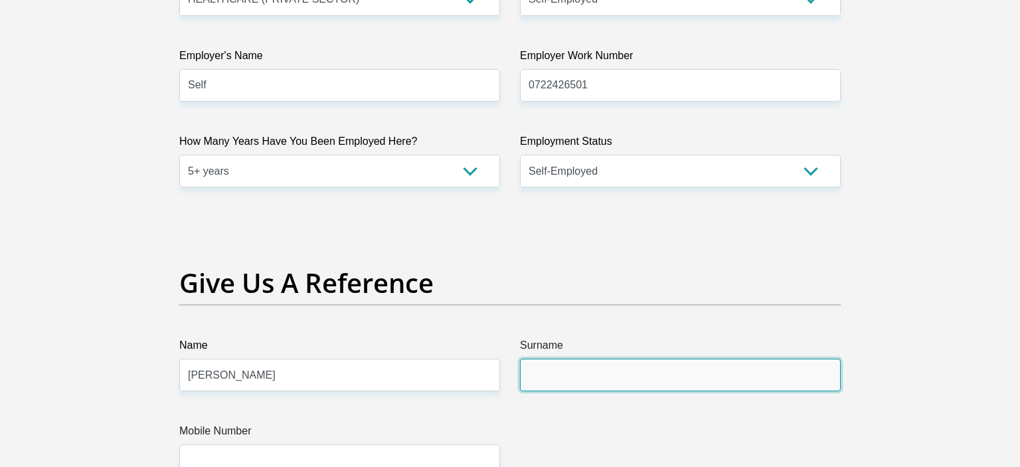
click at [615, 370] on input "Surname" at bounding box center [680, 375] width 321 height 33
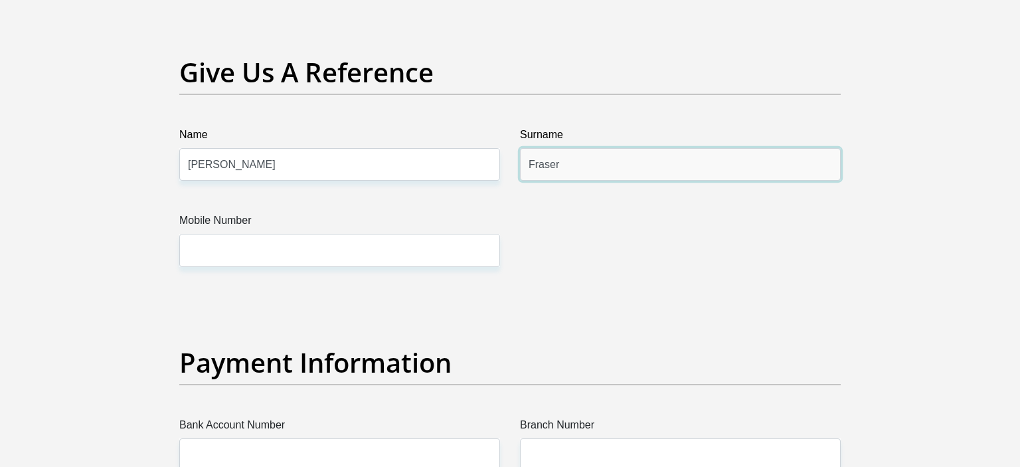
type input "Fraser"
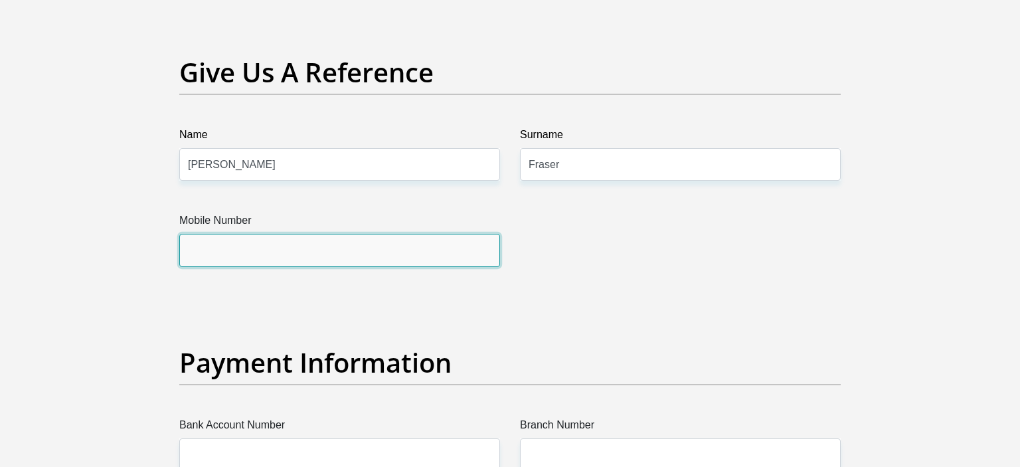
click at [357, 238] on input "Mobile Number" at bounding box center [339, 250] width 321 height 33
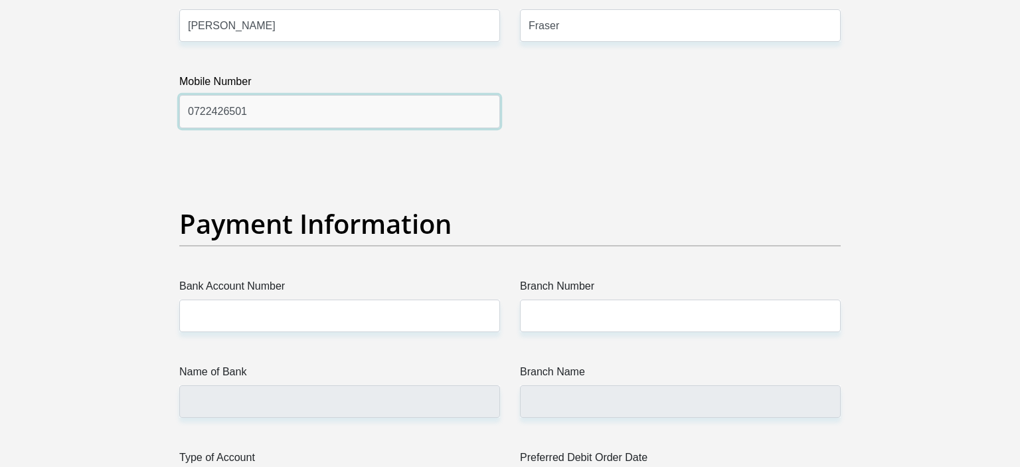
scroll to position [3085, 0]
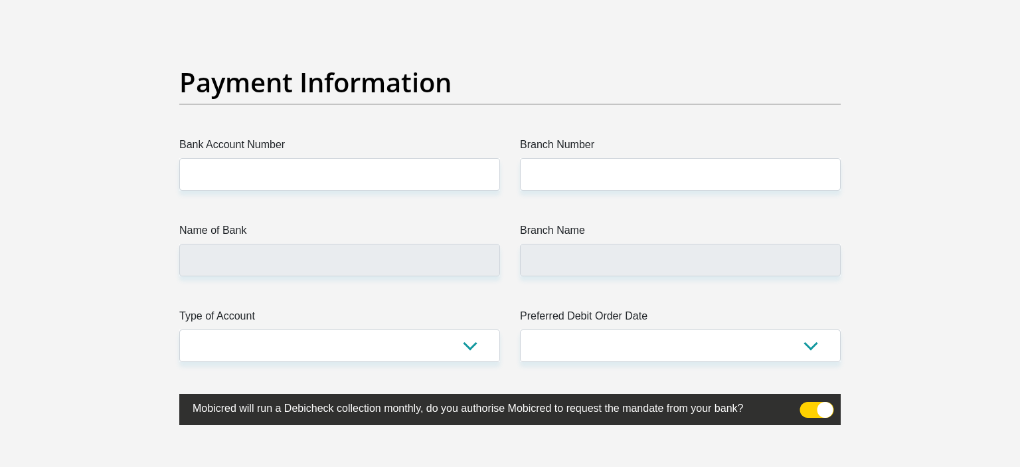
type input "0722426501"
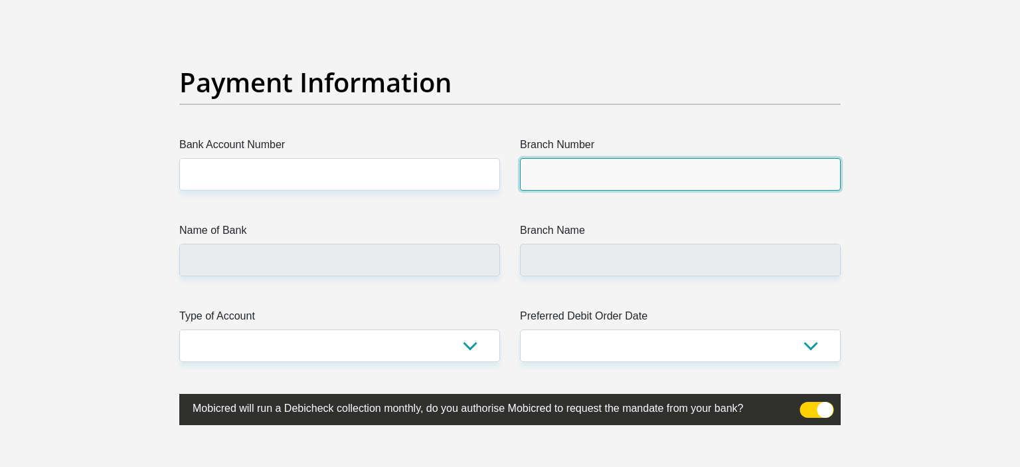
click at [570, 178] on input "Branch Number" at bounding box center [680, 174] width 321 height 33
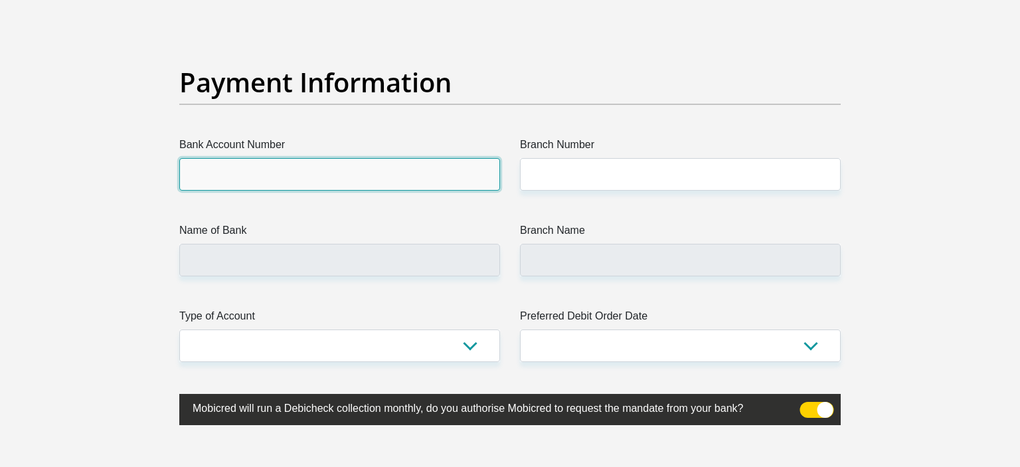
click at [345, 177] on input "Bank Account Number" at bounding box center [339, 174] width 321 height 33
type input "C"
type input "1950595348"
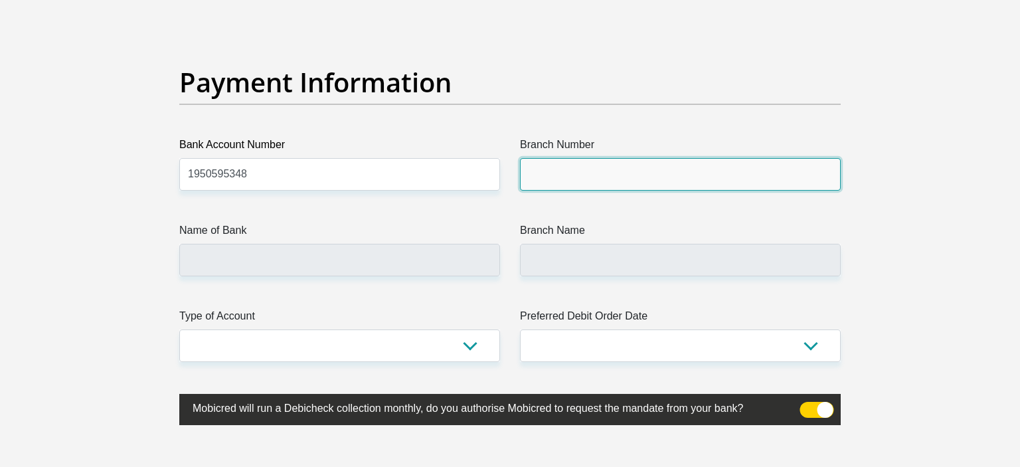
click at [551, 173] on input "Branch Number" at bounding box center [680, 174] width 321 height 33
paste input "23/983964/07"
type input "23/983964/07"
drag, startPoint x: 605, startPoint y: 169, endPoint x: 459, endPoint y: 181, distance: 146.6
click at [520, 181] on input "23/983964/07" at bounding box center [680, 174] width 321 height 33
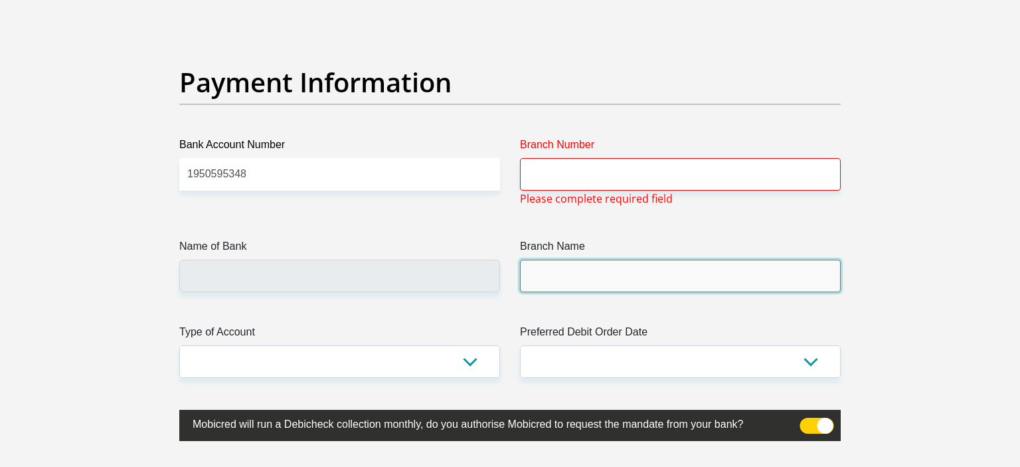
click at [584, 277] on input "Branch Name" at bounding box center [680, 276] width 321 height 33
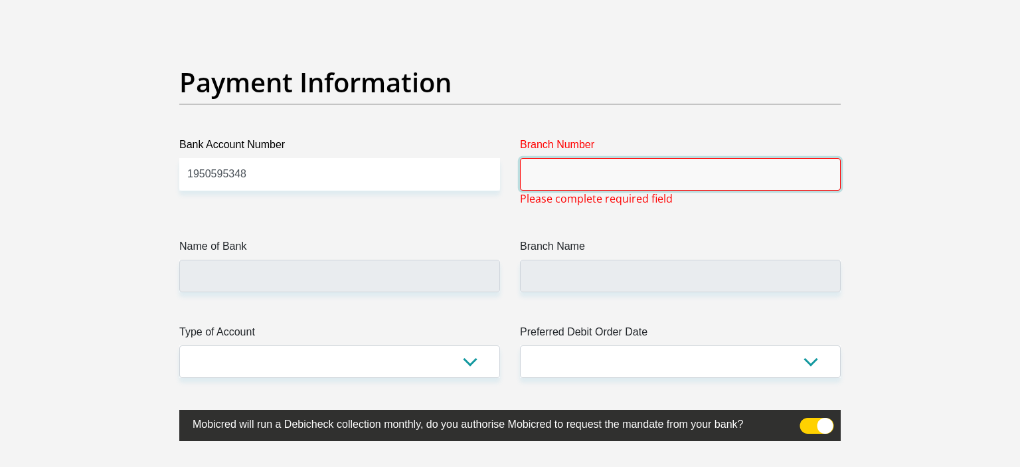
click at [554, 179] on input "Branch Number" at bounding box center [680, 174] width 321 height 33
paste input "470010"
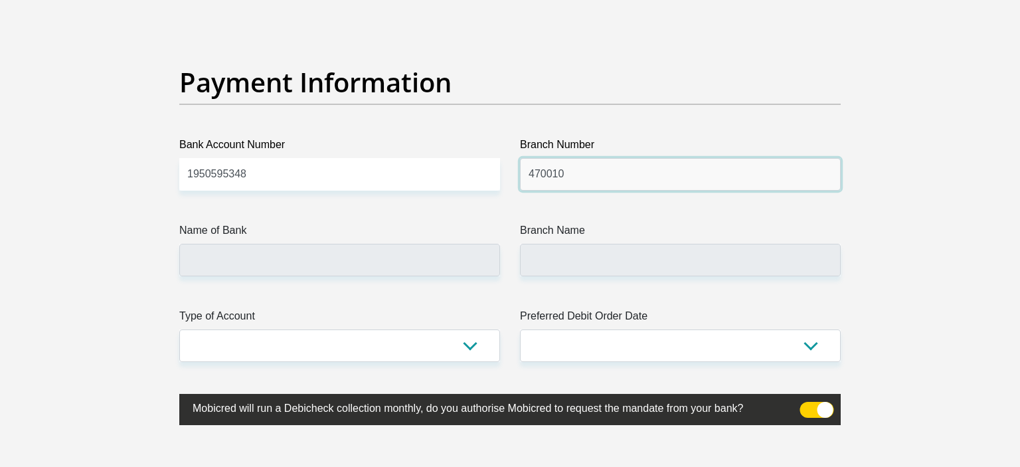
type input "470010"
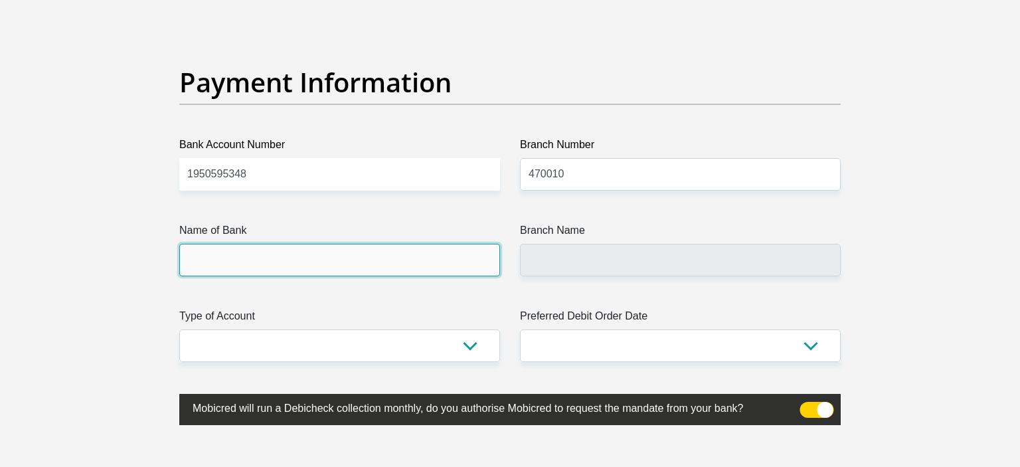
click at [457, 256] on input "Name of Bank" at bounding box center [339, 260] width 321 height 33
type input "CAPITEC BANK LIMITED"
type input "CAPITEC BANK CPC"
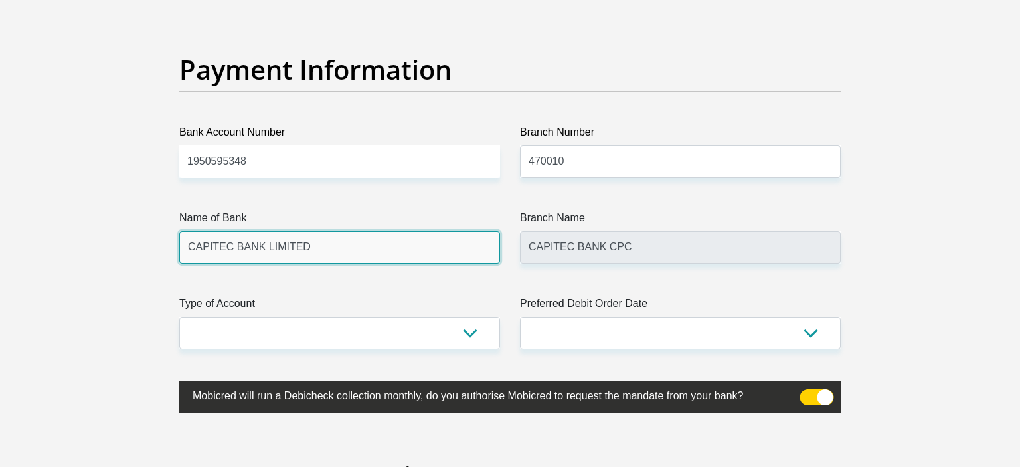
scroll to position [3155, 0]
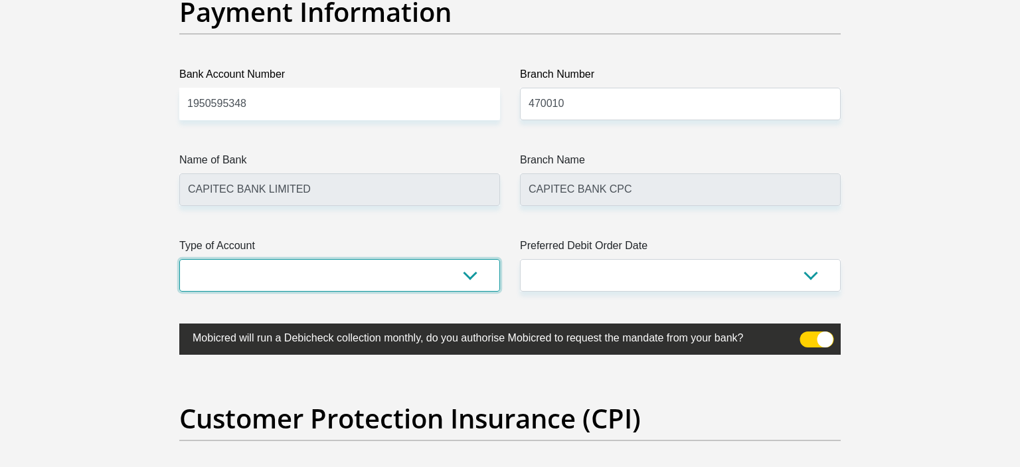
click at [179, 259] on select "Cheque Savings" at bounding box center [339, 275] width 321 height 33
select select "SAV"
click option "Savings" at bounding box center [0, 0] width 0 height 0
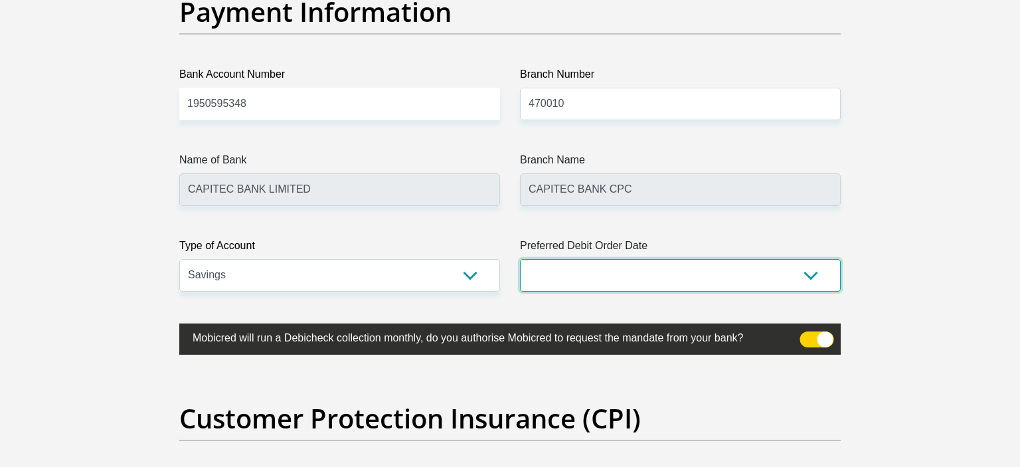
click at [520, 259] on select "1st 2nd 3rd 4th 5th 7th 18th 19th 20th 21st 22nd 23rd 24th 25th 26th 27th 28th …" at bounding box center [680, 275] width 321 height 33
select select "18"
click option "18th" at bounding box center [0, 0] width 0 height 0
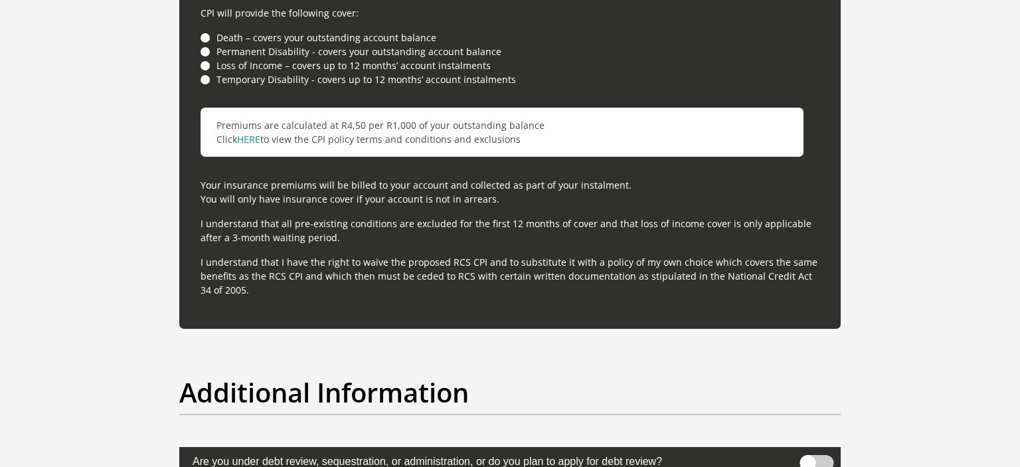
scroll to position [4136, 0]
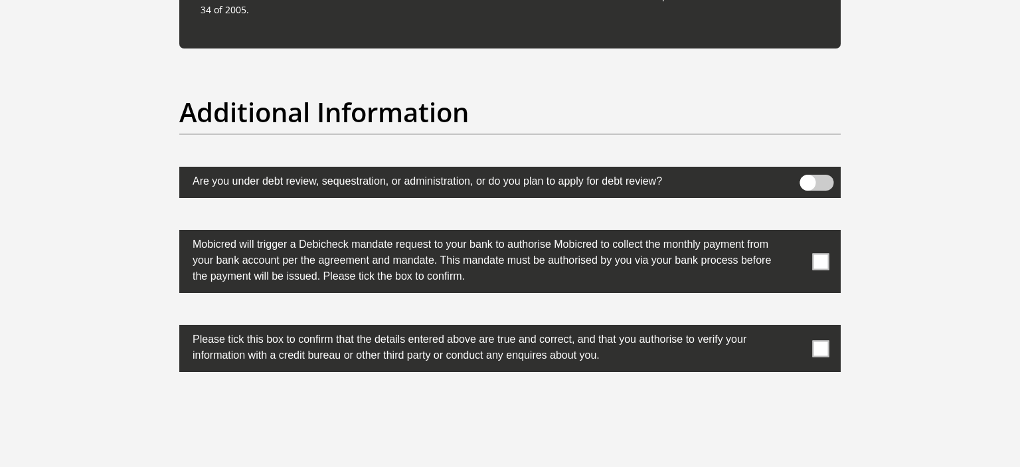
click at [819, 175] on span at bounding box center [817, 183] width 34 height 16
click at [807, 178] on input "checkbox" at bounding box center [807, 178] width 0 height 0
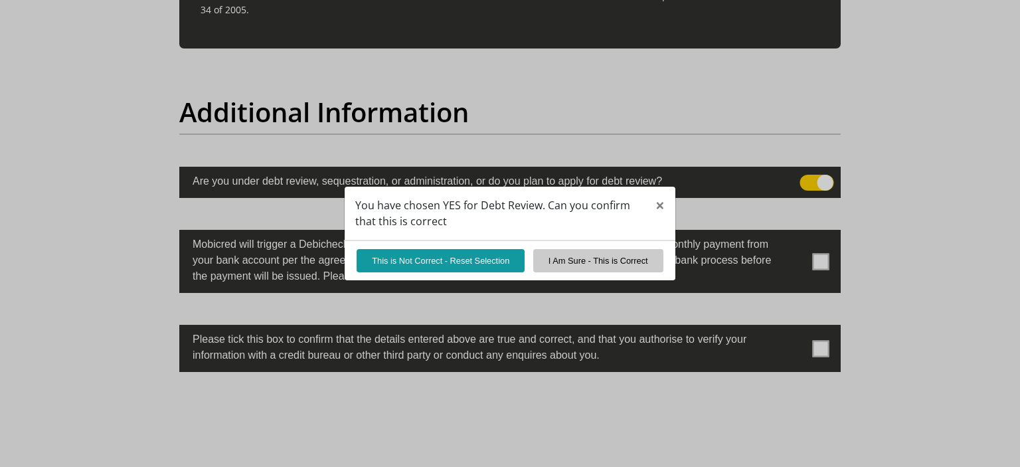
click at [811, 181] on div "You have chosen YES for Debt Review. Can you confirm that this is correct × Thi…" at bounding box center [510, 233] width 1020 height 467
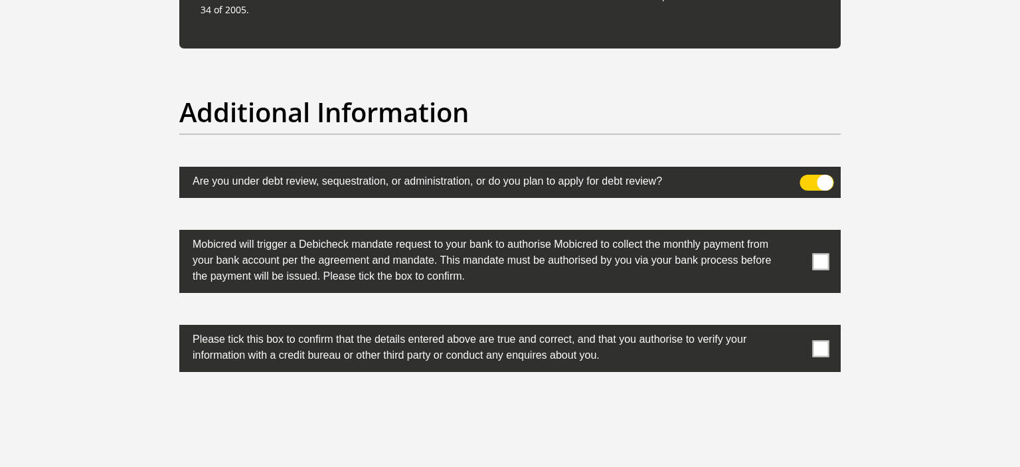
click at [810, 181] on span at bounding box center [817, 183] width 34 height 16
click at [807, 178] on input "checkbox" at bounding box center [807, 178] width 0 height 0
drag, startPoint x: 827, startPoint y: 254, endPoint x: 829, endPoint y: 268, distance: 14.1
click at [827, 254] on span at bounding box center [821, 261] width 17 height 17
click at [794, 233] on input "checkbox" at bounding box center [794, 233] width 0 height 0
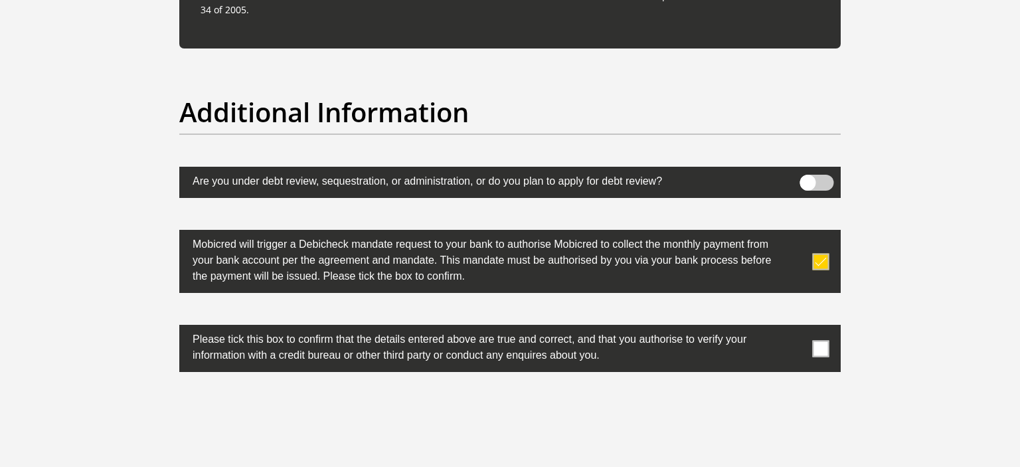
click at [819, 344] on span at bounding box center [821, 348] width 17 height 17
click at [794, 328] on input "checkbox" at bounding box center [794, 328] width 0 height 0
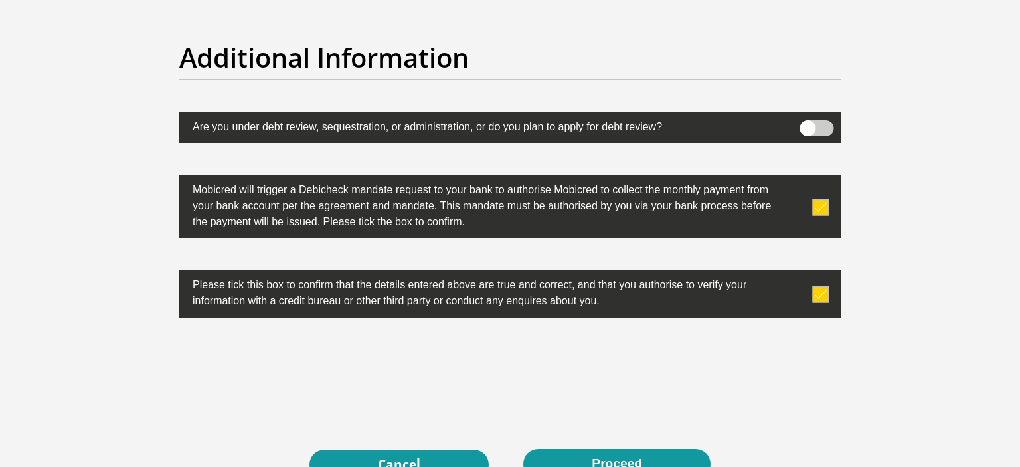
scroll to position [4276, 0]
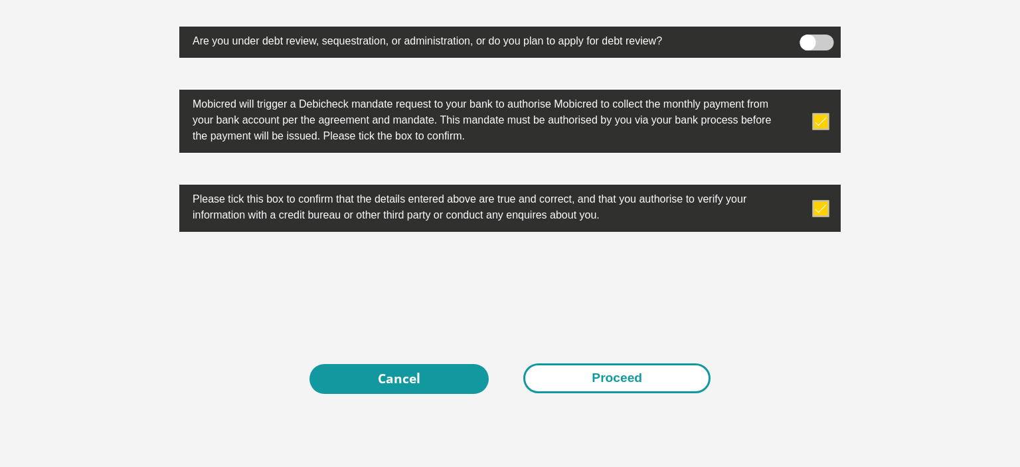
click at [633, 372] on button "Proceed" at bounding box center [616, 378] width 187 height 30
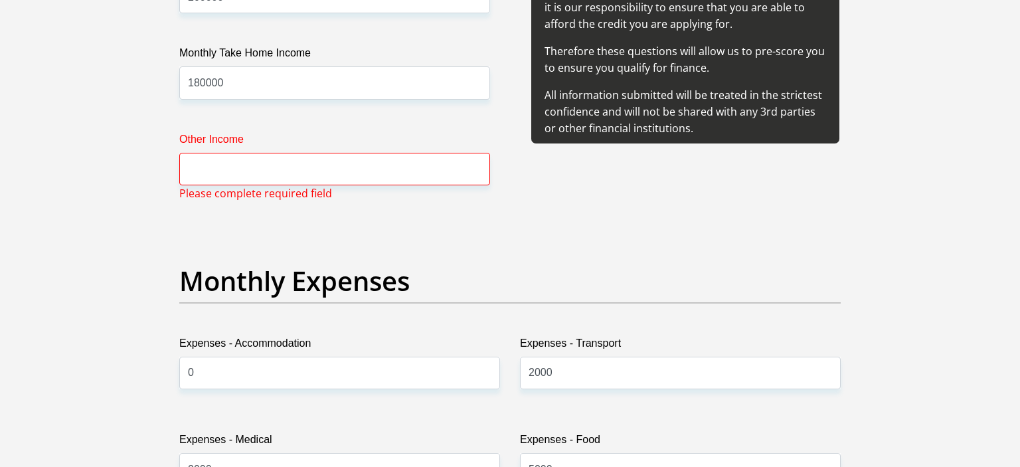
scroll to position [1712, 0]
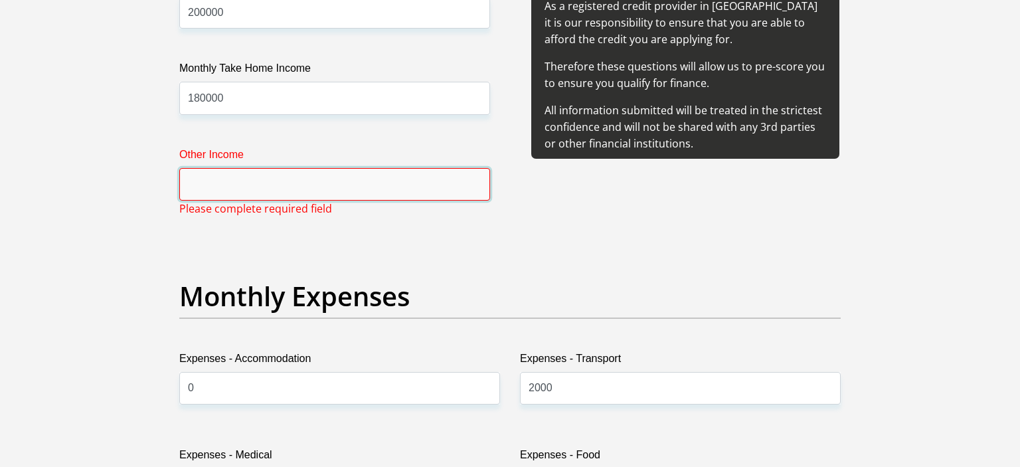
click at [425, 186] on input "Other Income" at bounding box center [334, 184] width 311 height 33
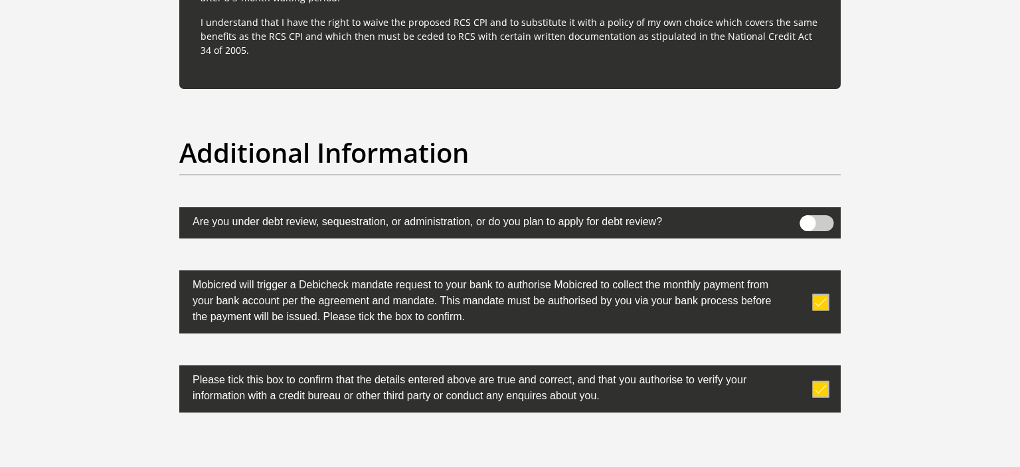
scroll to position [4357, 0]
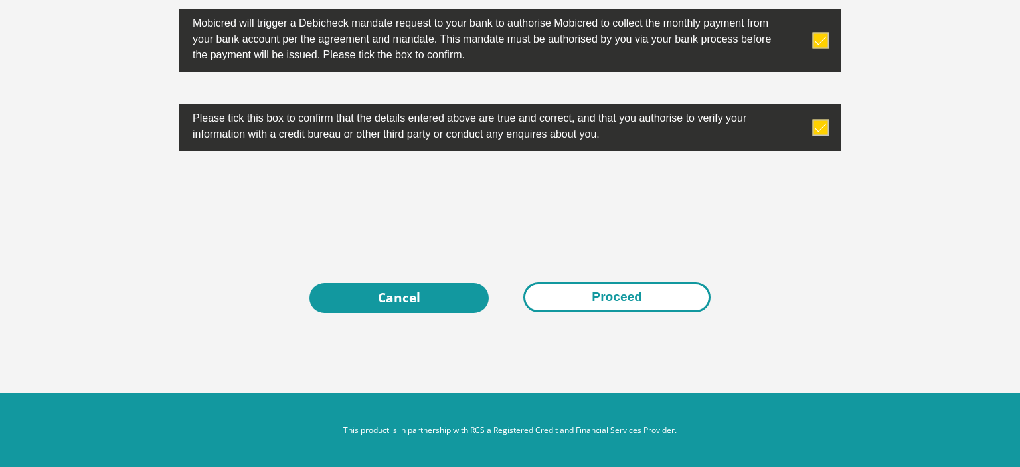
type input "0"
click at [657, 299] on button "Proceed" at bounding box center [616, 297] width 187 height 30
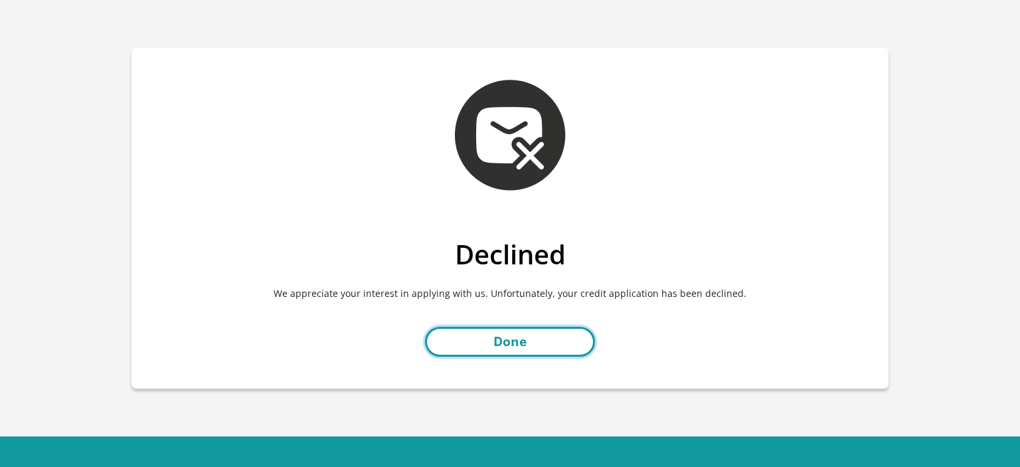
click at [538, 335] on link "Done" at bounding box center [510, 342] width 170 height 30
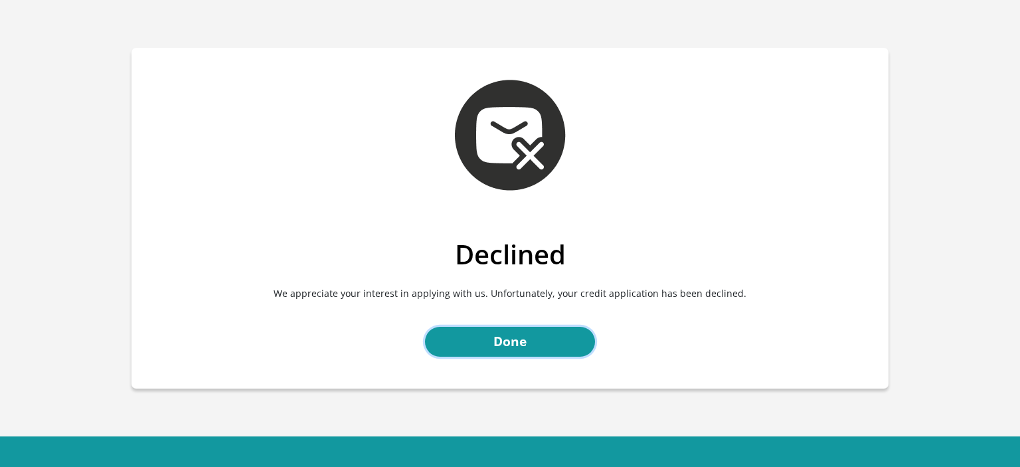
click at [529, 333] on link "Done" at bounding box center [510, 342] width 170 height 30
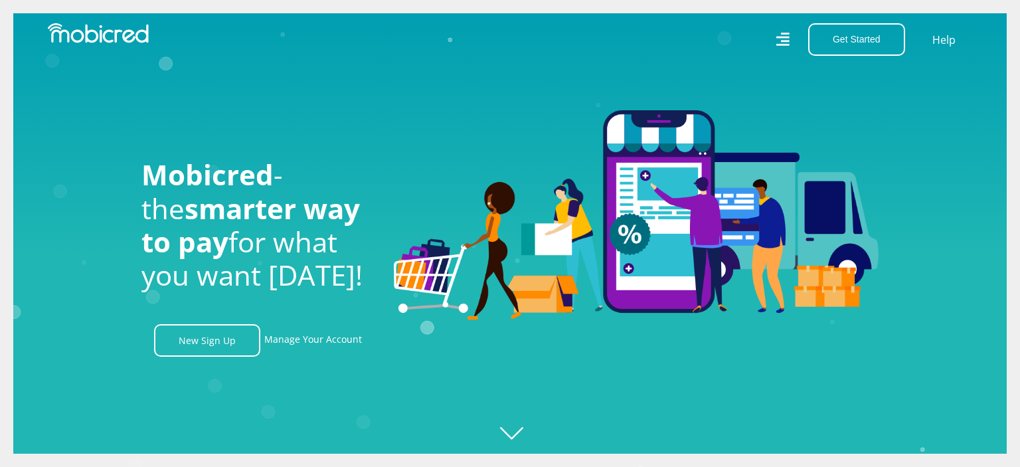
scroll to position [0, 945]
